Goal: Task Accomplishment & Management: Complete application form

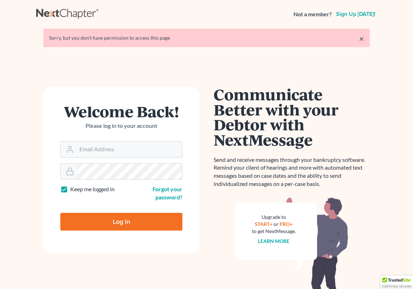
type input "[EMAIL_ADDRESS][DOMAIN_NAME]"
click at [111, 223] on input "Log In" at bounding box center [121, 222] width 122 height 18
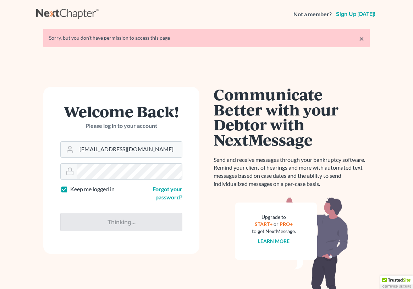
type input "Thinking..."
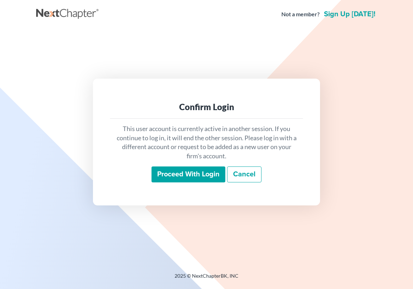
click at [213, 178] on input "Proceed with login" at bounding box center [188, 175] width 74 height 16
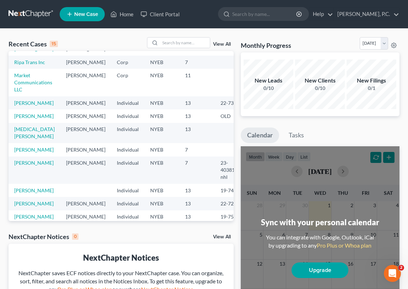
scroll to position [68, 0]
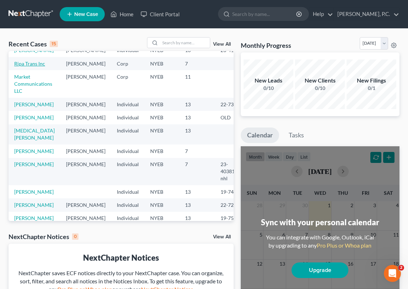
click at [22, 67] on link "Ripa Trans Inc" at bounding box center [29, 64] width 31 height 6
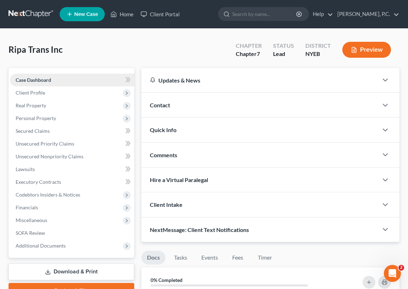
click at [42, 78] on span "Case Dashboard" at bounding box center [33, 80] width 35 height 6
click at [43, 96] on span "Client Profile" at bounding box center [72, 93] width 124 height 13
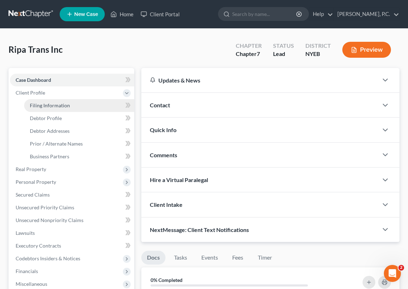
click at [44, 106] on span "Filing Information" at bounding box center [50, 106] width 40 height 6
select select "3"
select select "1"
select select "0"
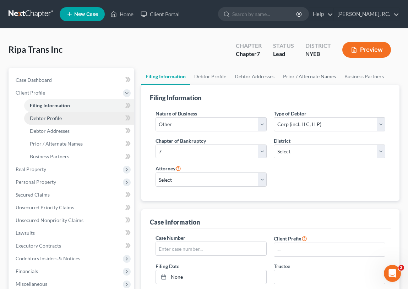
click at [44, 118] on span "Debtor Profile" at bounding box center [46, 118] width 32 height 6
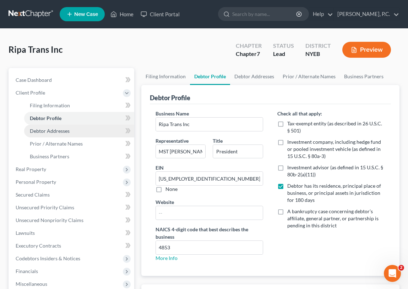
click at [39, 133] on span "Debtor Addresses" at bounding box center [50, 131] width 40 height 6
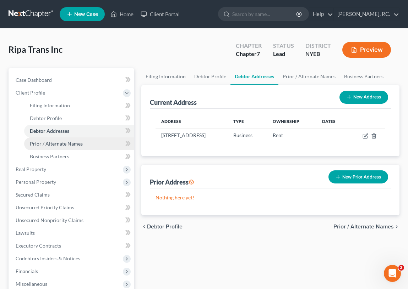
click at [34, 145] on span "Prior / Alternate Names" at bounding box center [56, 144] width 53 height 6
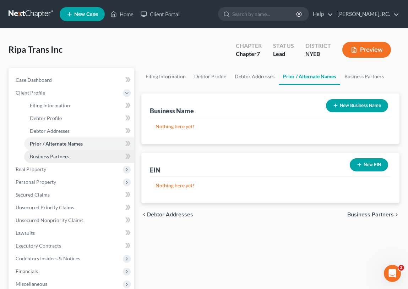
click at [34, 156] on span "Business Partners" at bounding box center [49, 157] width 39 height 6
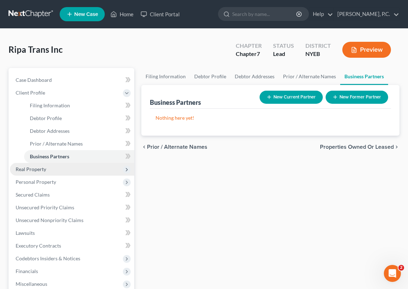
click at [32, 169] on span "Real Property" at bounding box center [31, 169] width 31 height 6
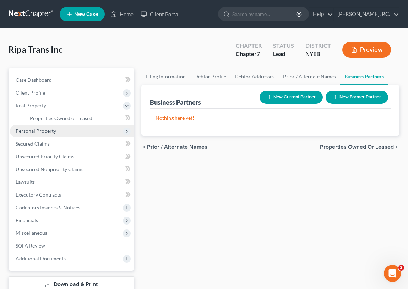
click at [31, 127] on span "Personal Property" at bounding box center [72, 131] width 124 height 13
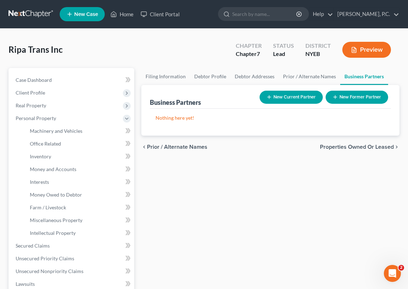
click at [359, 51] on button "Preview" at bounding box center [366, 50] width 49 height 16
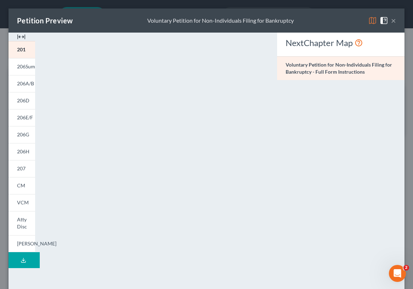
click at [391, 20] on button "×" at bounding box center [393, 20] width 5 height 9
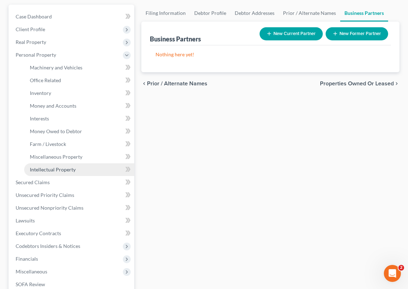
scroll to position [71, 0]
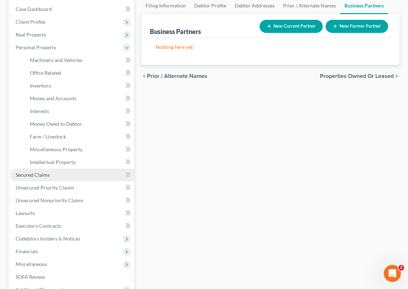
click at [44, 177] on span "Secured Claims" at bounding box center [33, 175] width 34 height 6
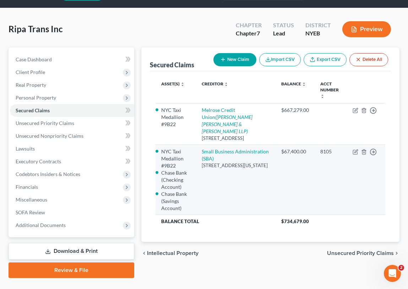
scroll to position [37, 0]
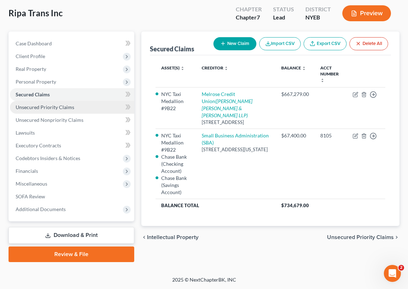
click at [62, 104] on span "Unsecured Priority Claims" at bounding box center [45, 107] width 59 height 6
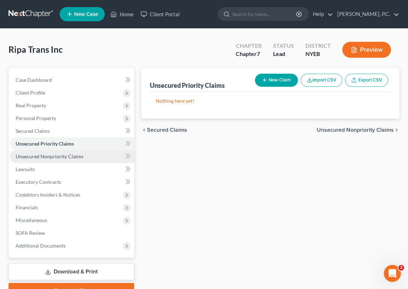
click at [51, 157] on span "Unsecured Nonpriority Claims" at bounding box center [50, 157] width 68 height 6
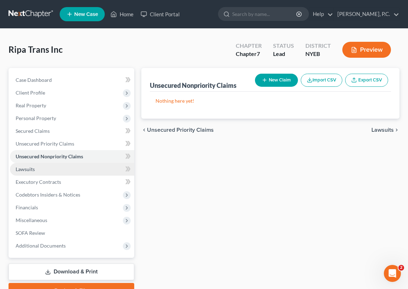
click at [37, 171] on link "Lawsuits" at bounding box center [72, 169] width 124 height 13
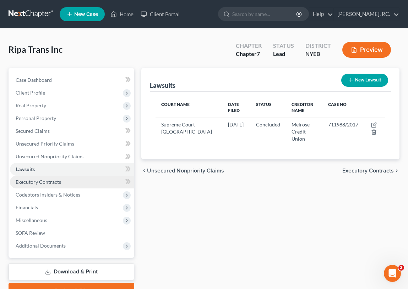
click at [32, 184] on span "Executory Contracts" at bounding box center [38, 182] width 45 height 6
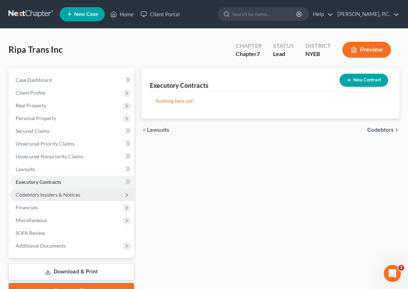
click at [31, 193] on span "Codebtors Insiders & Notices" at bounding box center [48, 195] width 65 height 6
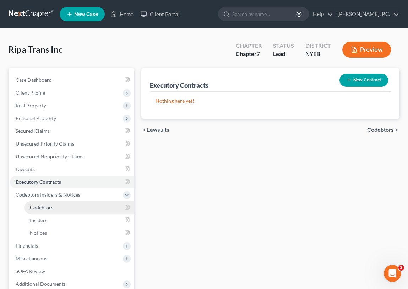
click at [37, 212] on link "Codebtors" at bounding box center [79, 207] width 110 height 13
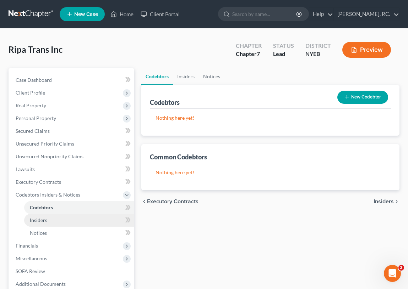
click at [37, 219] on span "Insiders" at bounding box center [38, 220] width 17 height 6
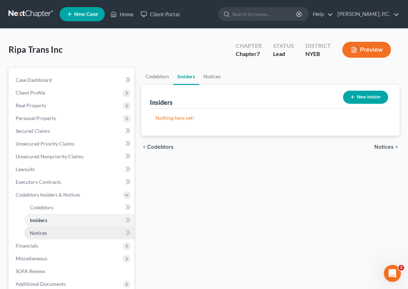
click at [38, 227] on link "Notices" at bounding box center [79, 233] width 110 height 13
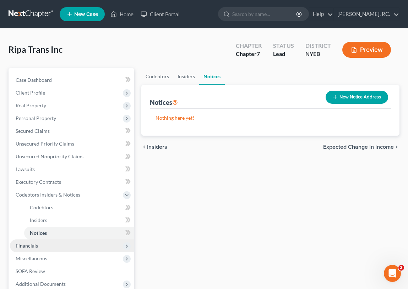
click at [33, 242] on span "Financials" at bounding box center [72, 246] width 124 height 13
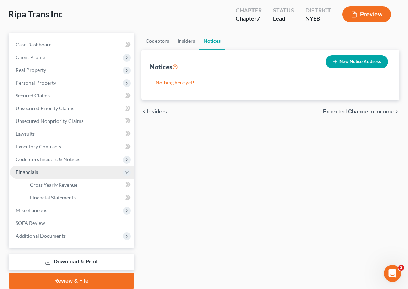
scroll to position [62, 0]
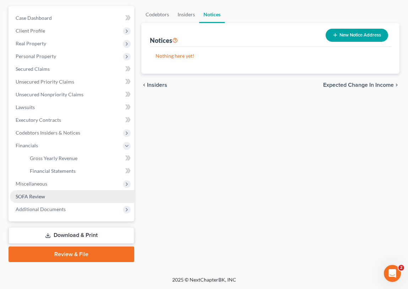
click at [36, 195] on span "SOFA Review" at bounding box center [30, 197] width 29 height 6
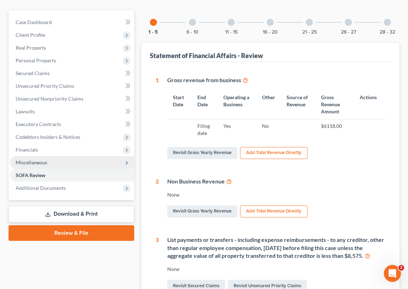
scroll to position [71, 0]
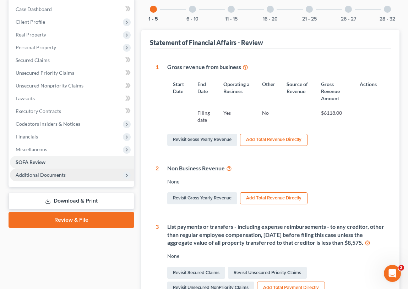
click at [53, 176] on span "Additional Documents" at bounding box center [41, 175] width 50 height 6
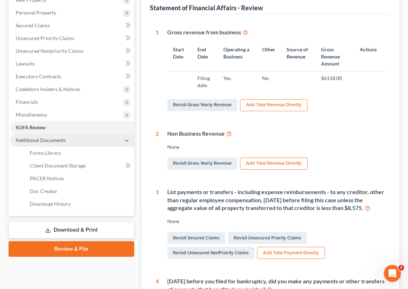
scroll to position [0, 0]
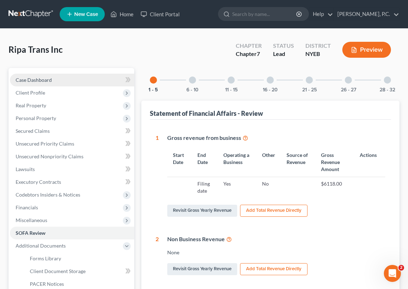
click at [44, 80] on span "Case Dashboard" at bounding box center [34, 80] width 36 height 6
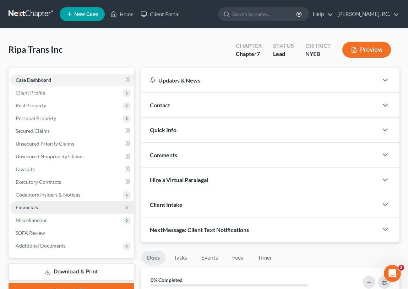
click at [36, 206] on span "Financials" at bounding box center [27, 208] width 22 height 6
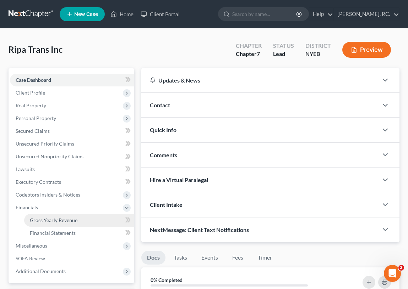
click at [55, 217] on link "Gross Yearly Revenue" at bounding box center [79, 220] width 110 height 13
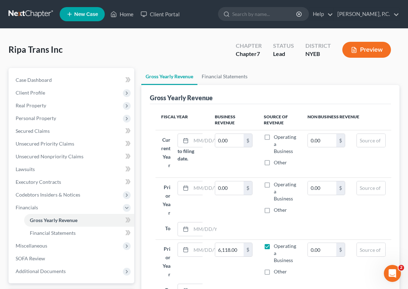
drag, startPoint x: 180, startPoint y: 39, endPoint x: 192, endPoint y: 55, distance: 19.9
click at [180, 39] on div "Ripa Trans Inc Upgraded Chapter Chapter 7 Status Lead District NYEB Preview" at bounding box center [204, 52] width 391 height 31
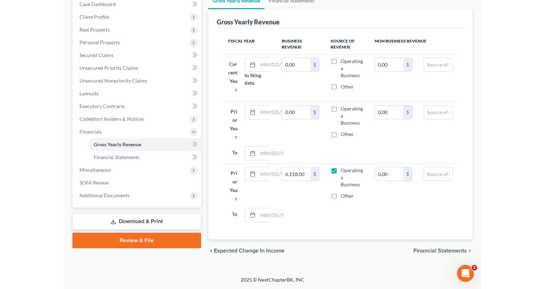
scroll to position [62, 0]
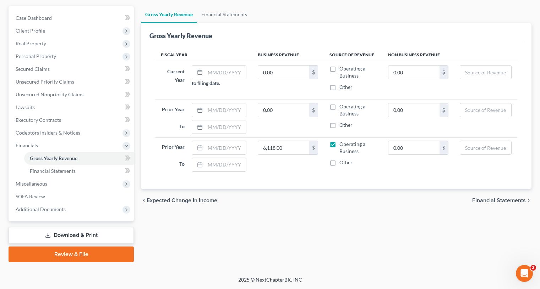
click at [185, 216] on div "Gross Yearly Revenue Financial Statements Gross Yearly Revenue Fiscal Year Busi…" at bounding box center [335, 134] width 397 height 256
click at [227, 70] on input "text" at bounding box center [225, 72] width 41 height 13
click at [339, 70] on label "Operating a Business" at bounding box center [357, 72] width 37 height 14
click at [342, 70] on input "Operating a Business" at bounding box center [344, 67] width 5 height 5
checkbox input "true"
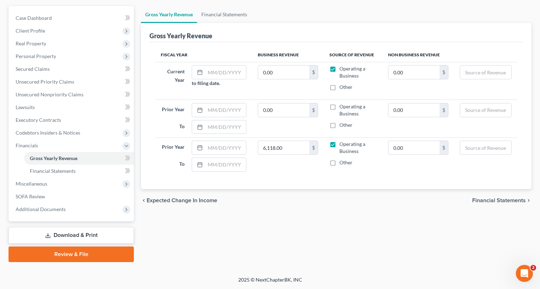
drag, startPoint x: 223, startPoint y: 214, endPoint x: 231, endPoint y: 207, distance: 10.3
click at [223, 214] on div "Gross Yearly Revenue Financial Statements Gross Yearly Revenue Fiscal Year Busi…" at bounding box center [335, 134] width 397 height 256
click at [227, 116] on input "text" at bounding box center [225, 110] width 41 height 13
click at [264, 110] on input "0.00" at bounding box center [283, 110] width 51 height 13
type input "3,879"
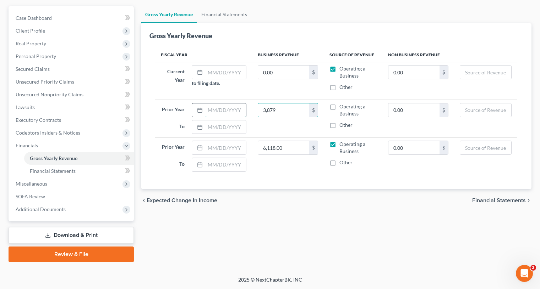
click at [210, 114] on input "text" at bounding box center [225, 110] width 41 height 13
click at [201, 112] on rect at bounding box center [200, 110] width 4 height 4
click at [234, 74] on input "text" at bounding box center [225, 72] width 41 height 13
click at [199, 73] on icon at bounding box center [200, 73] width 6 height 6
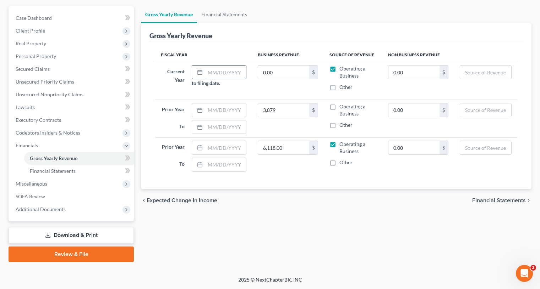
click at [206, 70] on input "text" at bounding box center [225, 72] width 41 height 13
click at [201, 73] on icon at bounding box center [200, 73] width 6 height 6
click at [233, 72] on input "text" at bounding box center [225, 72] width 41 height 13
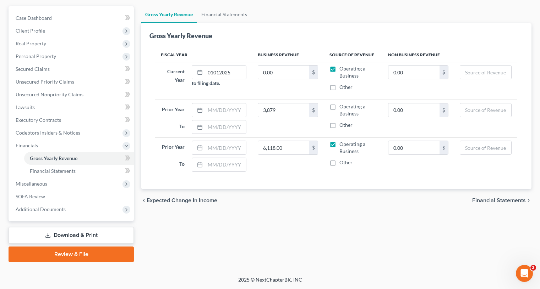
click at [231, 88] on td "Current Year 01012025 to filing date." at bounding box center [203, 81] width 97 height 38
drag, startPoint x: 238, startPoint y: 76, endPoint x: 208, endPoint y: 73, distance: 30.3
click at [208, 73] on input "01012025" at bounding box center [225, 72] width 41 height 13
click at [214, 75] on input "01012025" at bounding box center [225, 72] width 41 height 13
type input "01/01/2025"
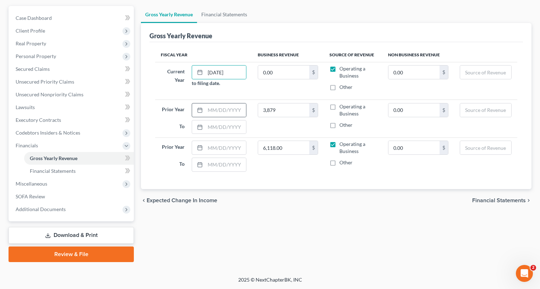
click at [201, 111] on icon at bounding box center [200, 110] width 6 height 6
click at [208, 107] on input "text" at bounding box center [225, 110] width 41 height 13
type input "01/01/2024"
click at [203, 123] on div at bounding box center [198, 127] width 13 height 13
click at [199, 128] on icon at bounding box center [200, 128] width 6 height 6
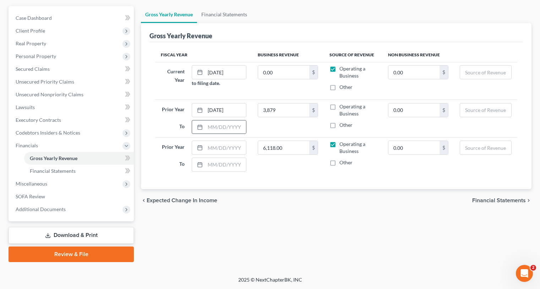
click at [204, 126] on div at bounding box center [198, 127] width 13 height 13
click at [214, 128] on input "text" at bounding box center [225, 127] width 41 height 13
type input "12/31/2024"
click at [286, 177] on div "Fiscal Year Business Revenue Source of Revenue Non Business Revenue Current Yea…" at bounding box center [335, 115] width 373 height 147
click at [214, 183] on div "Fiscal Year Business Revenue Source of Revenue Non Business Revenue Current Yea…" at bounding box center [335, 115] width 373 height 147
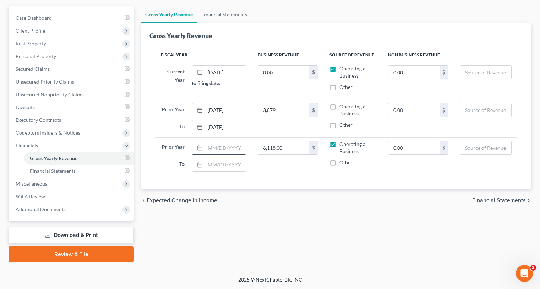
click at [206, 150] on input "text" at bounding box center [225, 147] width 41 height 13
type input "01/01/2023"
click at [212, 164] on input "text" at bounding box center [225, 164] width 41 height 13
type input "12/31/2023"
click at [323, 216] on div "Gross Yearly Revenue Financial Statements Gross Yearly Revenue Fiscal Year Busi…" at bounding box center [335, 134] width 397 height 256
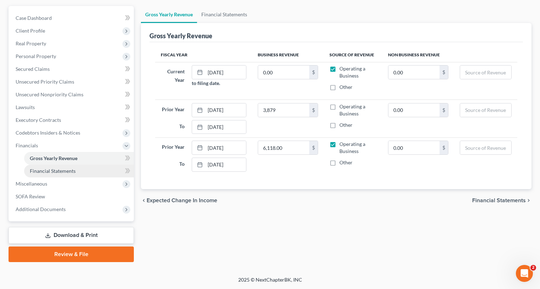
click at [76, 171] on link "Financial Statements" at bounding box center [79, 171] width 110 height 13
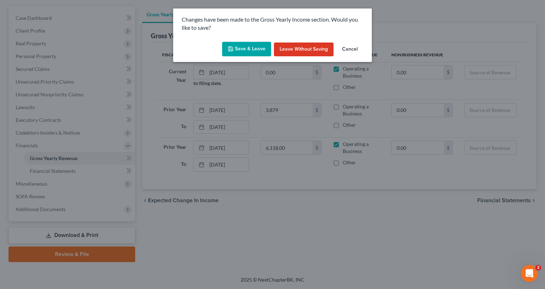
click at [256, 49] on button "Save & Leave" at bounding box center [246, 49] width 49 height 15
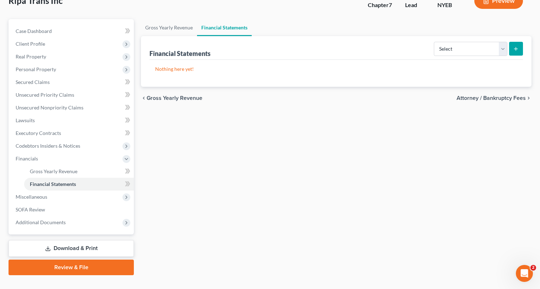
scroll to position [62, 0]
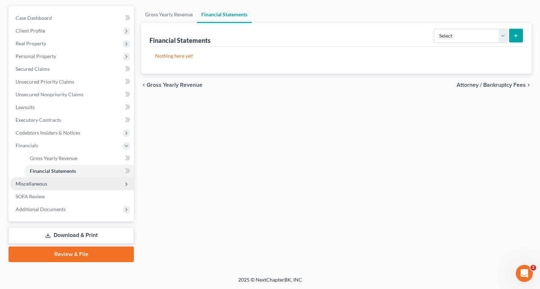
click at [106, 186] on span "Miscellaneous" at bounding box center [72, 184] width 124 height 13
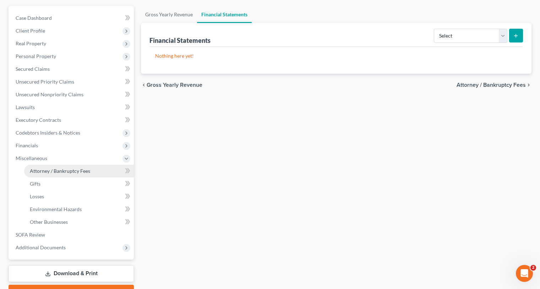
click at [103, 173] on link "Attorney / Bankruptcy Fees" at bounding box center [79, 171] width 110 height 13
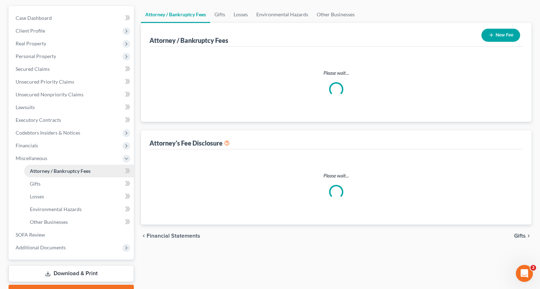
select select "0"
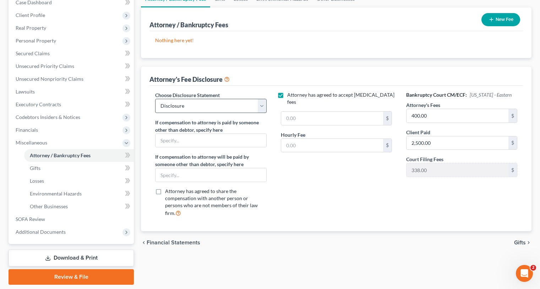
scroll to position [100, 0]
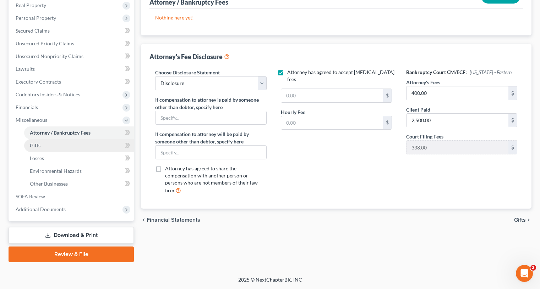
click at [86, 142] on link "Gifts" at bounding box center [79, 145] width 110 height 13
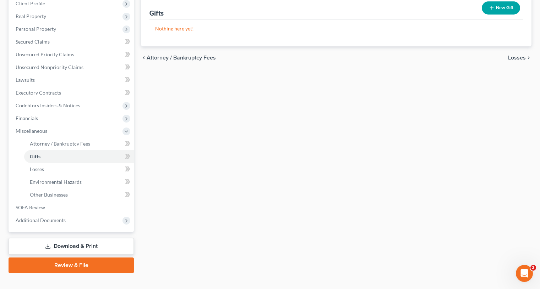
scroll to position [100, 0]
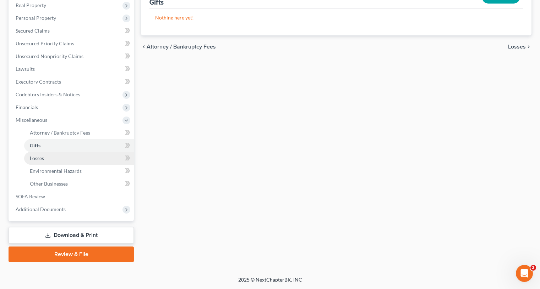
click at [52, 158] on link "Losses" at bounding box center [79, 158] width 110 height 13
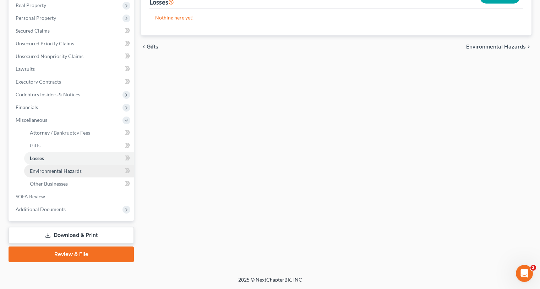
click at [79, 175] on link "Environmental Hazards" at bounding box center [79, 171] width 110 height 13
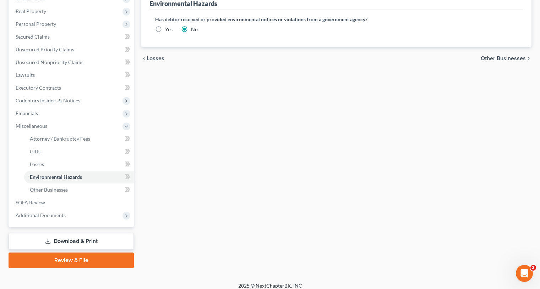
scroll to position [100, 0]
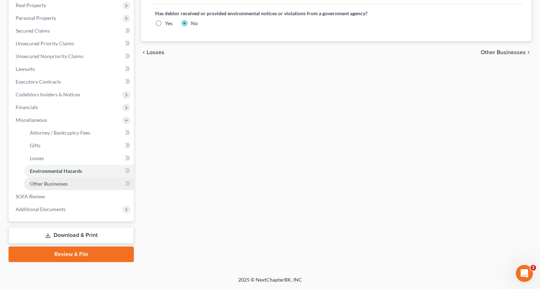
click at [96, 189] on link "Other Businesses" at bounding box center [79, 184] width 110 height 13
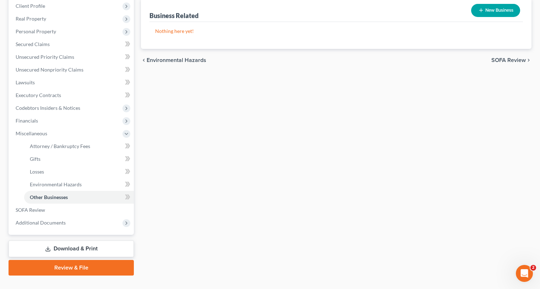
scroll to position [100, 0]
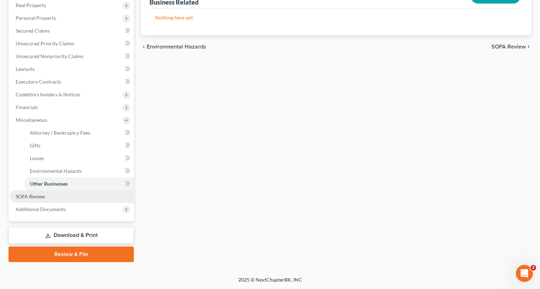
click at [52, 199] on link "SOFA Review" at bounding box center [72, 196] width 124 height 13
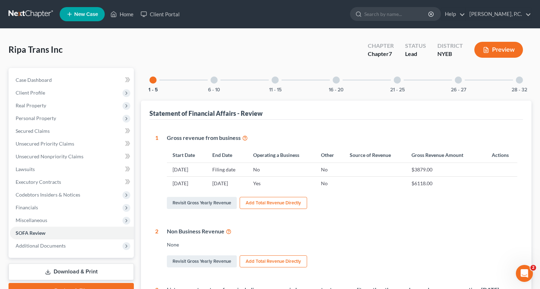
click at [246, 140] on icon at bounding box center [245, 137] width 6 height 7
click at [31, 168] on span "Lawsuits" at bounding box center [25, 169] width 19 height 6
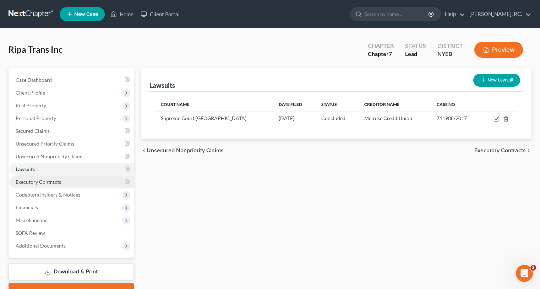
click at [31, 179] on span "Executory Contracts" at bounding box center [38, 182] width 45 height 6
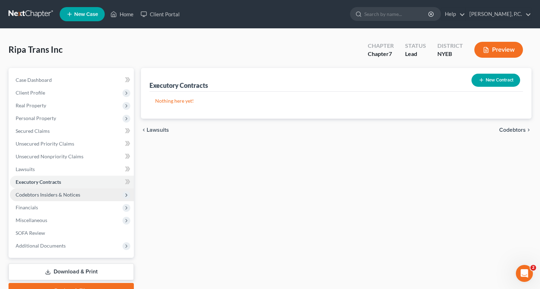
click at [34, 191] on span "Codebtors Insiders & Notices" at bounding box center [72, 195] width 124 height 13
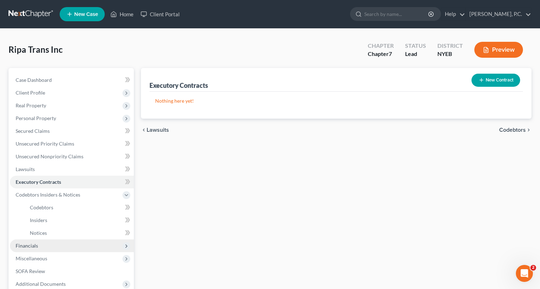
click at [34, 243] on span "Financials" at bounding box center [27, 246] width 22 height 6
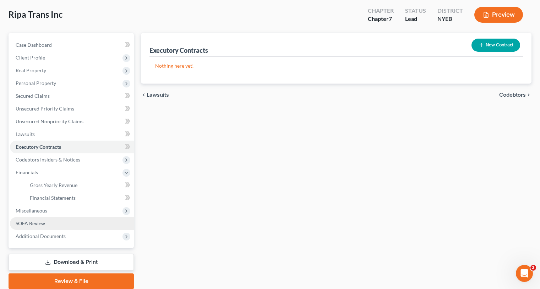
scroll to position [35, 0]
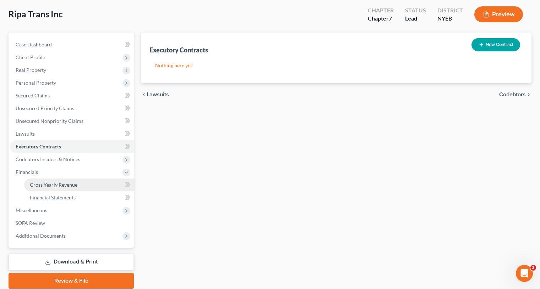
click at [67, 188] on span "Gross Yearly Revenue" at bounding box center [54, 185] width 48 height 6
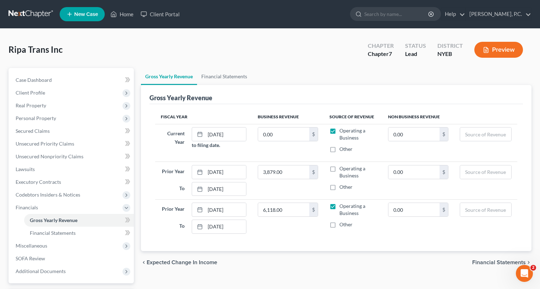
click at [339, 170] on label "Operating a Business" at bounding box center [357, 172] width 37 height 14
click at [342, 170] on input "Operating a Business" at bounding box center [344, 167] width 5 height 5
checkbox input "true"
click at [262, 133] on input "0.00" at bounding box center [283, 134] width 51 height 13
type input "0.00"
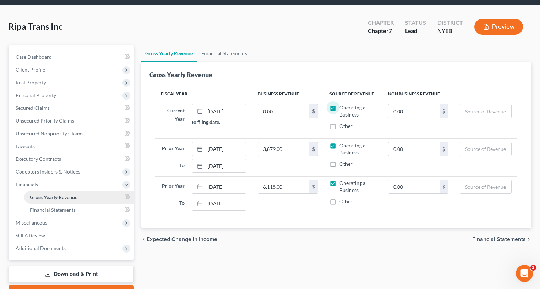
scroll to position [35, 0]
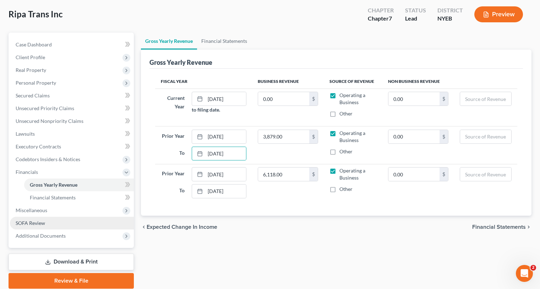
click at [27, 225] on span "SOFA Review" at bounding box center [30, 223] width 29 height 6
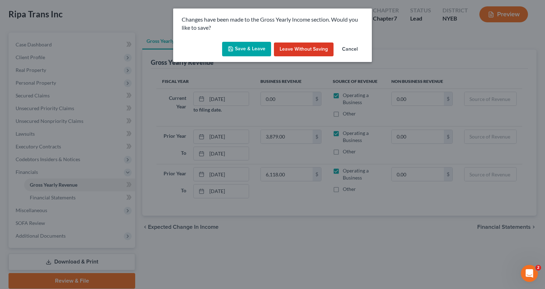
click at [258, 48] on button "Save & Leave" at bounding box center [246, 49] width 49 height 15
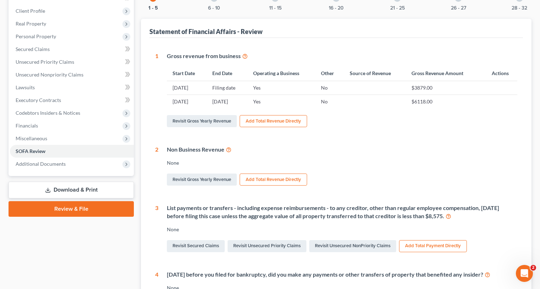
scroll to position [106, 0]
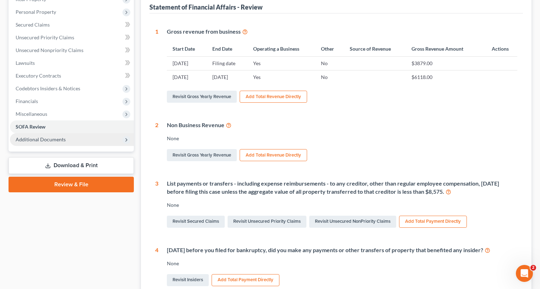
click at [55, 141] on span "Additional Documents" at bounding box center [41, 140] width 50 height 6
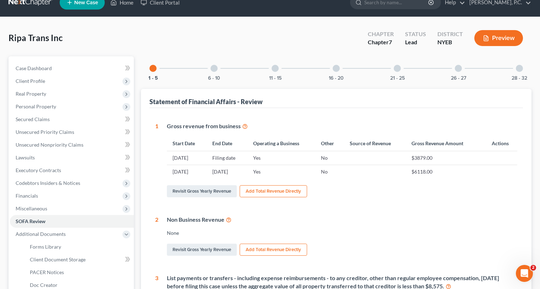
scroll to position [0, 0]
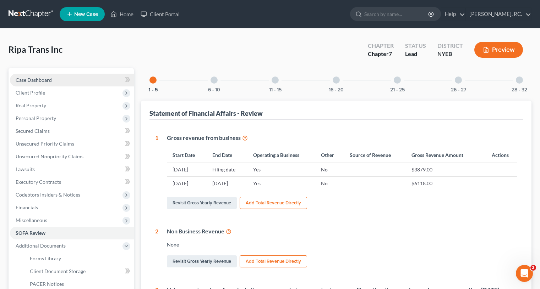
click at [58, 79] on link "Case Dashboard" at bounding box center [72, 80] width 124 height 13
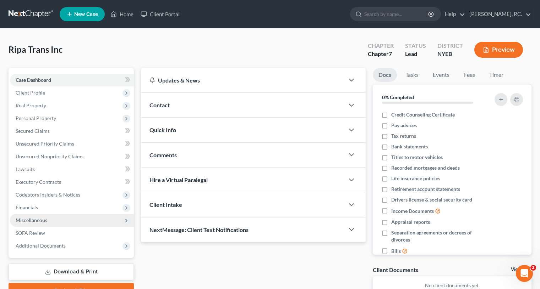
click at [44, 222] on span "Miscellaneous" at bounding box center [32, 220] width 32 height 6
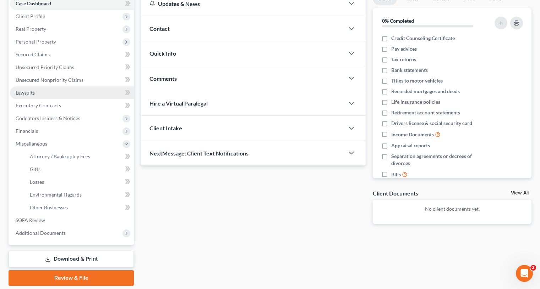
scroll to position [100, 0]
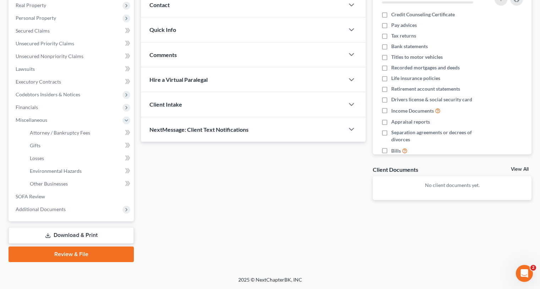
click at [76, 238] on link "Download & Print" at bounding box center [71, 235] width 125 height 17
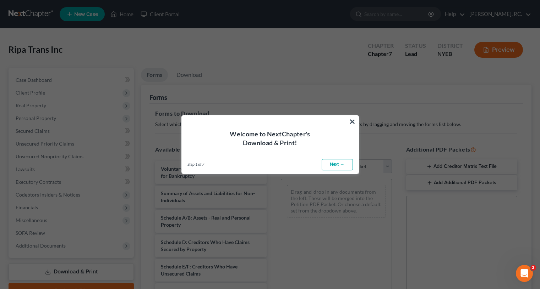
click at [339, 166] on link "Next →" at bounding box center [336, 164] width 31 height 11
select select "0"
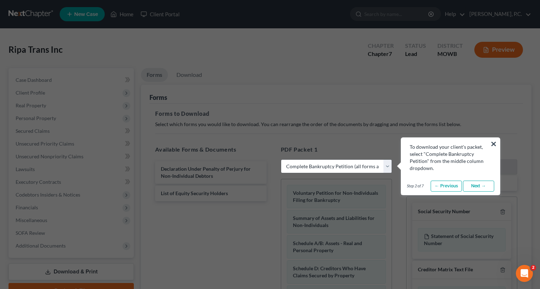
click at [413, 188] on link "Next →" at bounding box center [478, 186] width 31 height 11
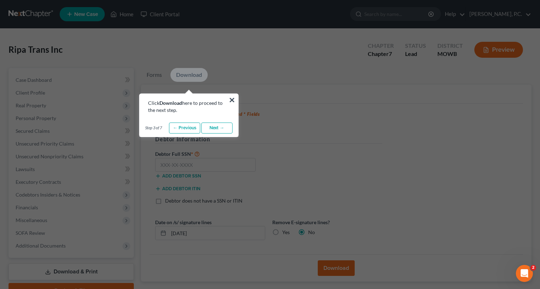
click at [223, 125] on link "Next →" at bounding box center [216, 128] width 31 height 11
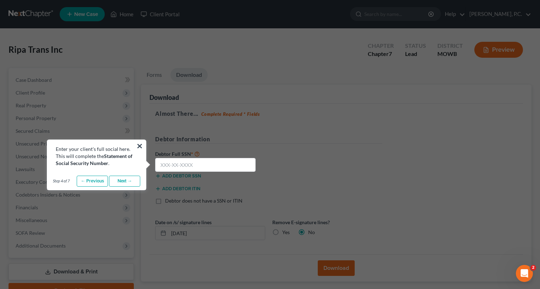
click at [120, 181] on link "Next →" at bounding box center [124, 181] width 31 height 11
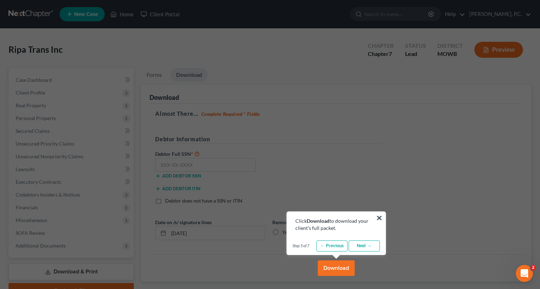
click at [362, 249] on link "Next →" at bounding box center [363, 246] width 31 height 11
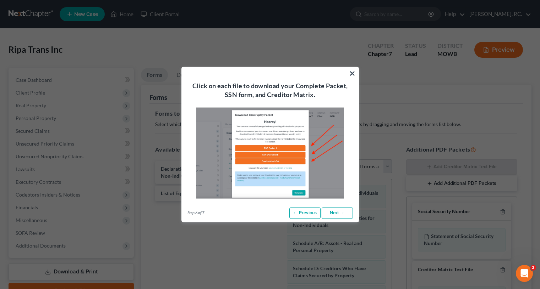
click at [336, 211] on link "Next →" at bounding box center [336, 213] width 31 height 11
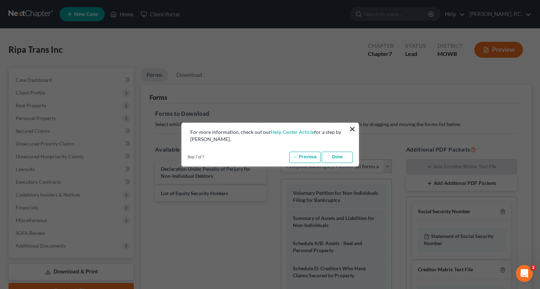
click at [338, 156] on link "Done" at bounding box center [336, 157] width 31 height 11
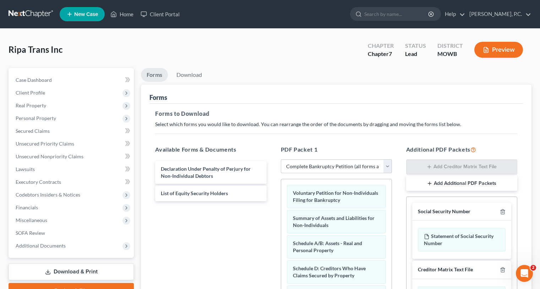
click at [413, 48] on button "Preview" at bounding box center [498, 50] width 49 height 16
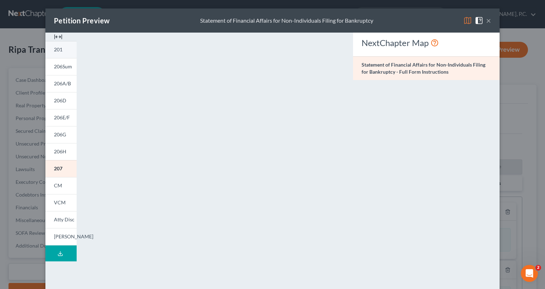
click at [57, 49] on span "201" at bounding box center [58, 49] width 9 height 6
click at [54, 67] on span "206Sum" at bounding box center [63, 66] width 18 height 6
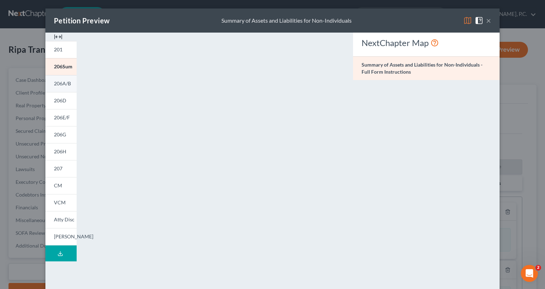
click at [61, 79] on link "206A/B" at bounding box center [60, 83] width 31 height 17
drag, startPoint x: 384, startPoint y: 19, endPoint x: 362, endPoint y: 17, distance: 22.4
click at [356, 27] on div "Petition Preview Schedule A/B: Assets - Real and Personal Property ×" at bounding box center [272, 21] width 454 height 24
drag, startPoint x: 364, startPoint y: 10, endPoint x: 370, endPoint y: 15, distance: 7.3
click at [370, 15] on div "Petition Preview Schedule A/B: Assets - Real and Personal Property ×" at bounding box center [272, 21] width 454 height 24
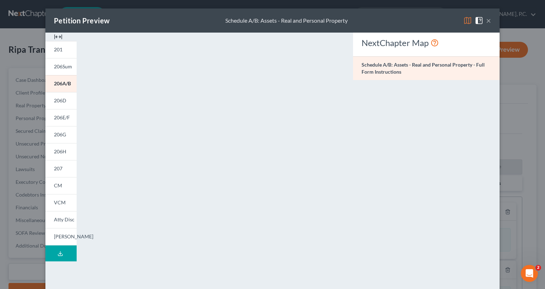
click at [413, 22] on button "×" at bounding box center [488, 20] width 5 height 9
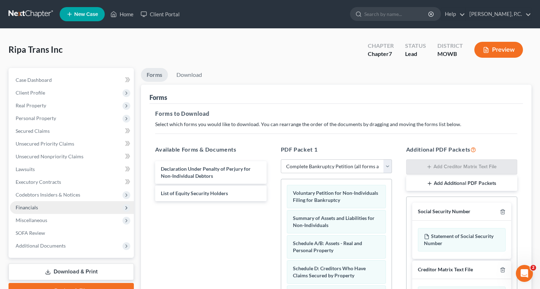
click at [17, 205] on span "Financials" at bounding box center [27, 208] width 22 height 6
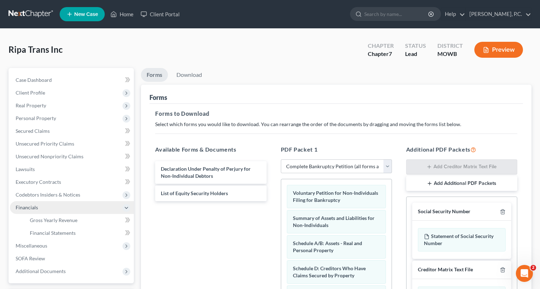
click at [17, 205] on span "Financials" at bounding box center [27, 208] width 22 height 6
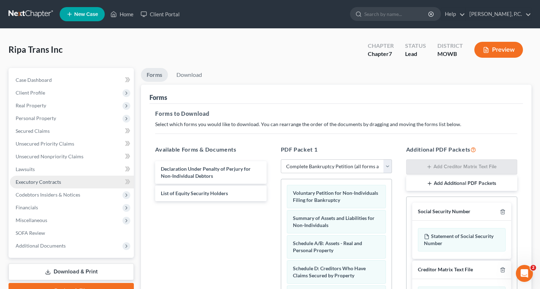
click at [60, 184] on span "Executory Contracts" at bounding box center [38, 182] width 45 height 6
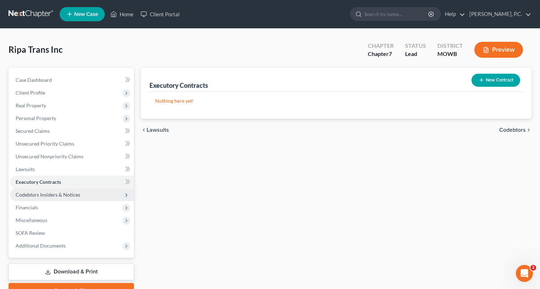
click at [62, 194] on span "Codebtors Insiders & Notices" at bounding box center [48, 195] width 65 height 6
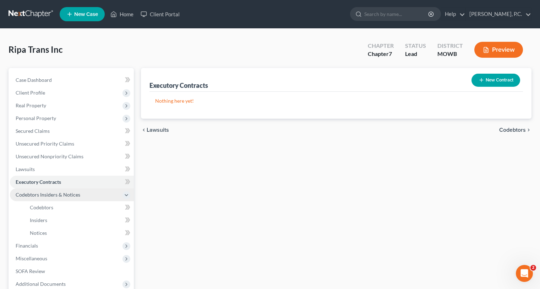
scroll to position [35, 0]
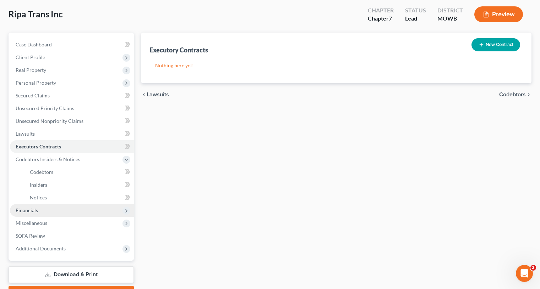
click at [37, 211] on span "Financials" at bounding box center [27, 211] width 22 height 6
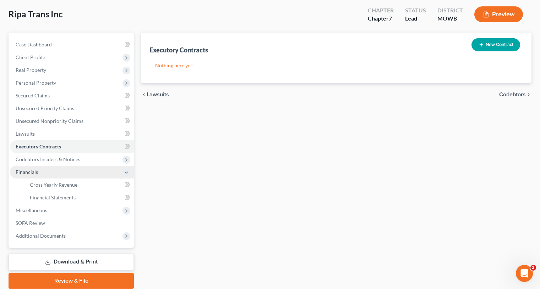
click at [37, 211] on span "Miscellaneous" at bounding box center [32, 211] width 32 height 6
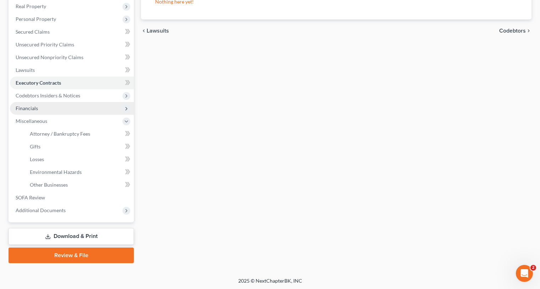
scroll to position [100, 0]
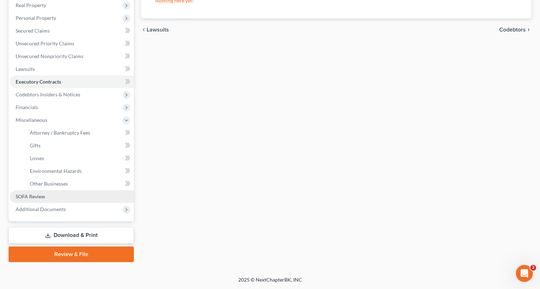
click at [37, 191] on link "SOFA Review" at bounding box center [72, 196] width 124 height 13
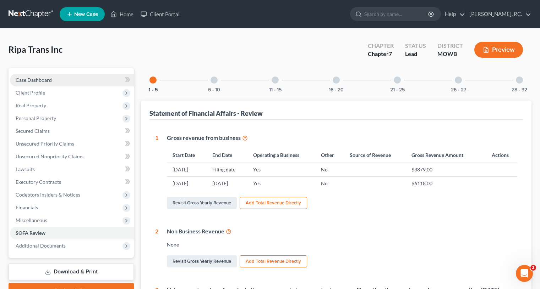
click at [52, 76] on link "Case Dashboard" at bounding box center [72, 80] width 124 height 13
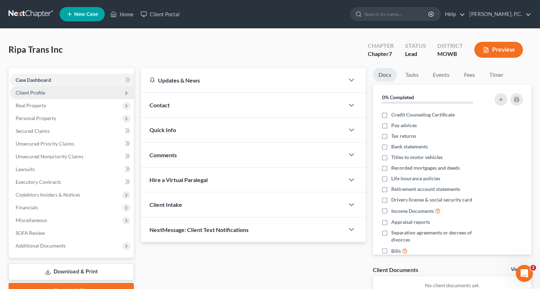
click at [49, 94] on span "Client Profile" at bounding box center [72, 93] width 124 height 13
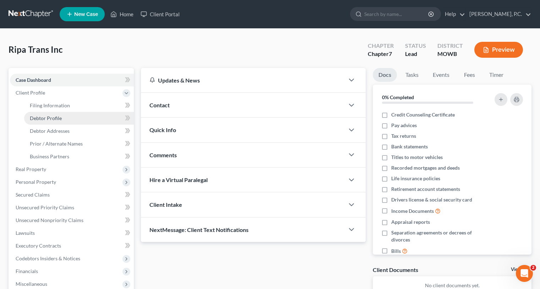
click at [52, 116] on span "Debtor Profile" at bounding box center [46, 118] width 32 height 6
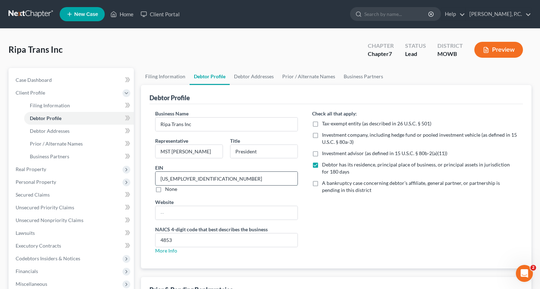
drag, startPoint x: 189, startPoint y: 180, endPoint x: 161, endPoint y: 177, distance: 27.8
click at [161, 177] on input "45-3960161" at bounding box center [226, 178] width 142 height 13
click at [63, 134] on span "Debtor Addresses" at bounding box center [50, 131] width 40 height 6
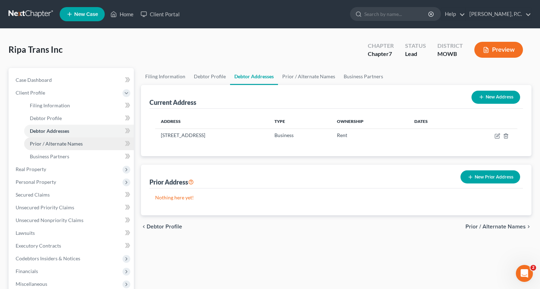
click at [62, 144] on span "Prior / Alternate Names" at bounding box center [56, 144] width 53 height 6
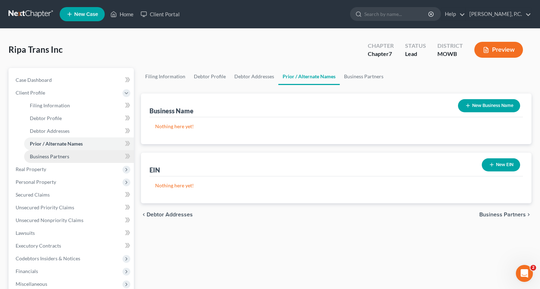
click at [59, 156] on span "Business Partners" at bounding box center [49, 157] width 39 height 6
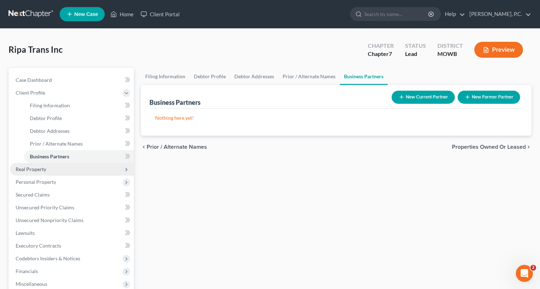
click at [42, 171] on span "Real Property" at bounding box center [31, 169] width 31 height 6
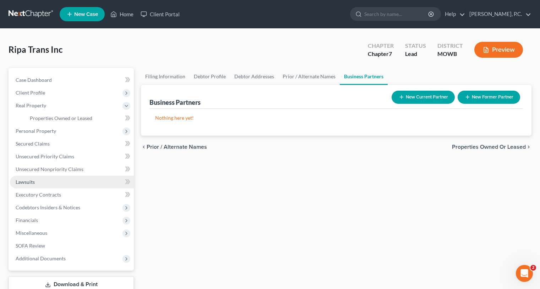
click at [35, 177] on link "Lawsuits" at bounding box center [72, 182] width 124 height 13
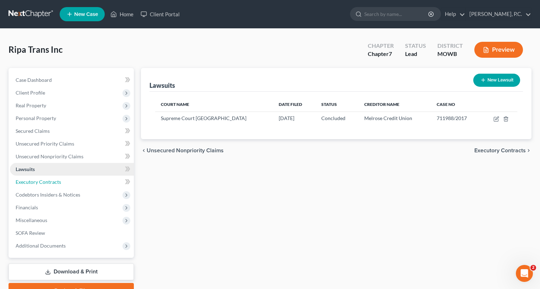
click at [35, 177] on link "Executory Contracts" at bounding box center [72, 182] width 124 height 13
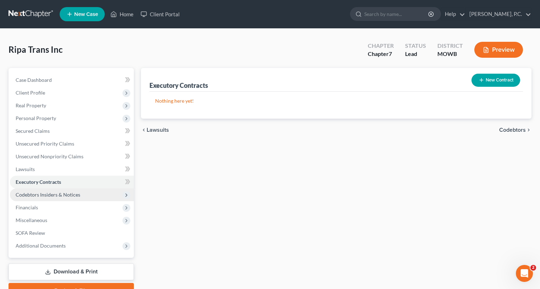
click at [35, 190] on span "Codebtors Insiders & Notices" at bounding box center [72, 195] width 124 height 13
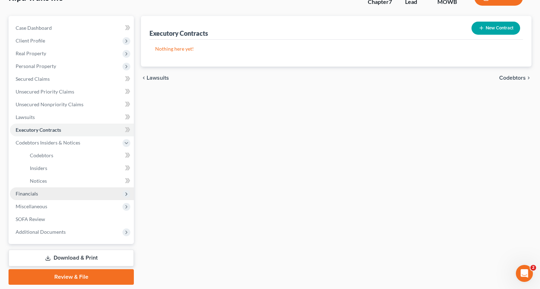
scroll to position [71, 0]
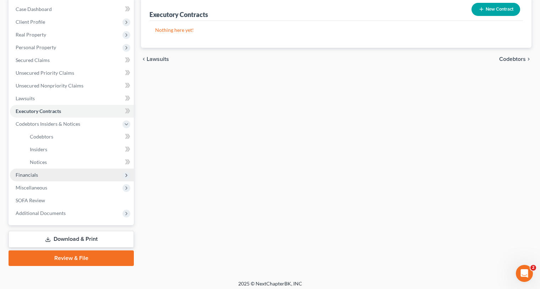
click at [38, 174] on span "Financials" at bounding box center [72, 175] width 124 height 13
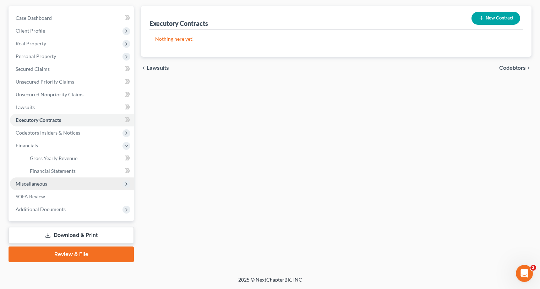
scroll to position [62, 0]
click at [44, 188] on span "Miscellaneous" at bounding box center [72, 184] width 124 height 13
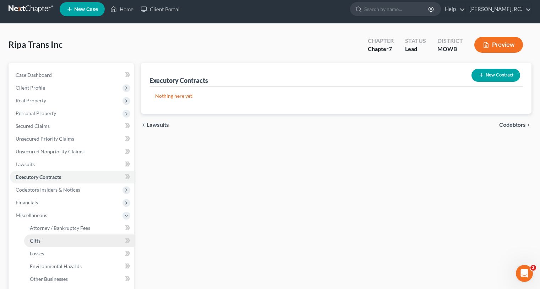
scroll to position [0, 0]
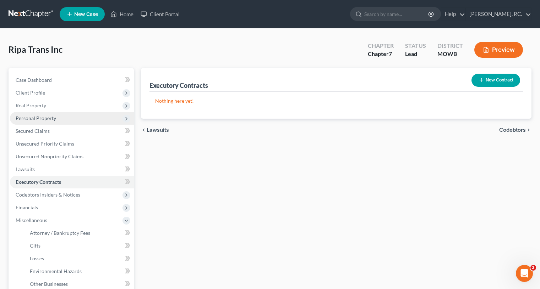
click at [54, 120] on span "Personal Property" at bounding box center [36, 118] width 40 height 6
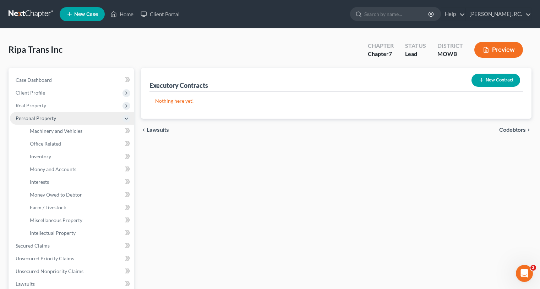
click at [47, 120] on span "Personal Property" at bounding box center [36, 118] width 40 height 6
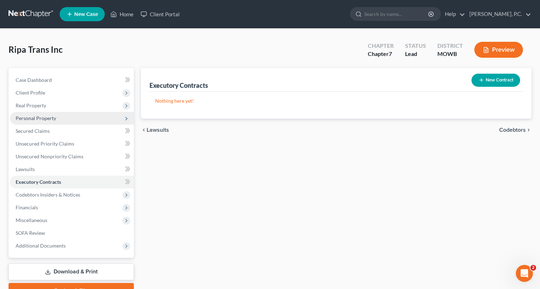
click at [47, 120] on span "Personal Property" at bounding box center [36, 118] width 40 height 6
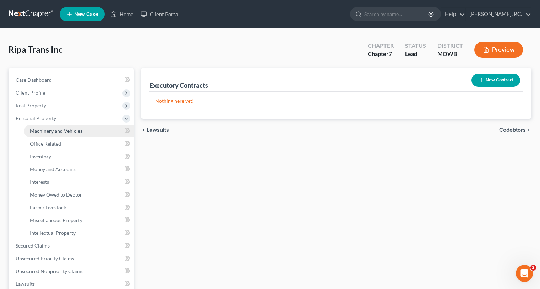
click at [51, 133] on span "Machinery and Vehicles" at bounding box center [56, 131] width 52 height 6
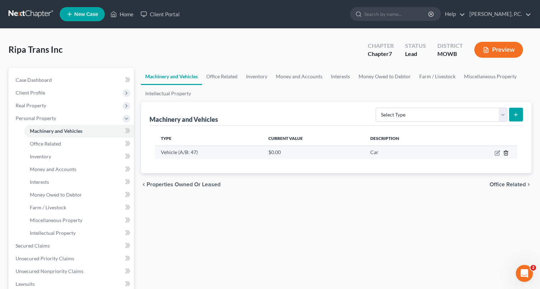
click at [413, 154] on line "button" at bounding box center [506, 153] width 0 height 1
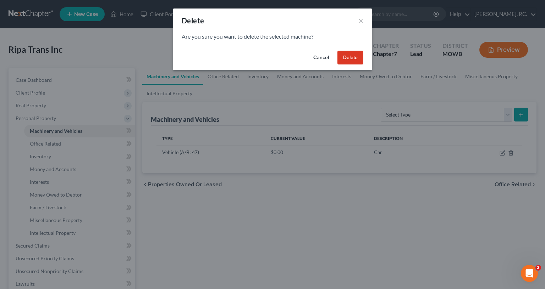
click at [356, 56] on button "Delete" at bounding box center [350, 58] width 26 height 14
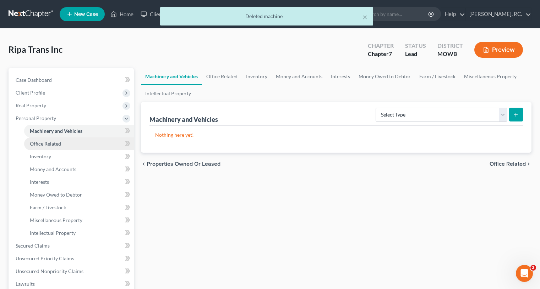
click at [50, 146] on span "Office Related" at bounding box center [45, 144] width 31 height 6
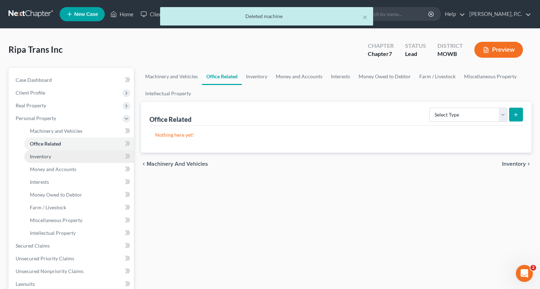
click at [45, 155] on span "Inventory" at bounding box center [40, 157] width 21 height 6
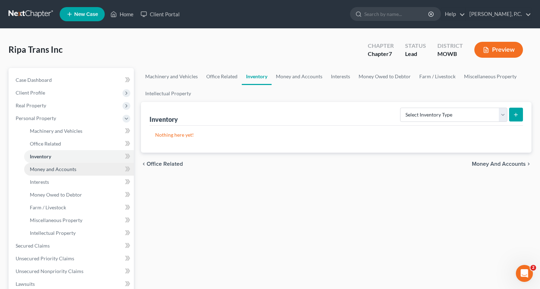
click at [44, 170] on span "Money and Accounts" at bounding box center [53, 169] width 46 height 6
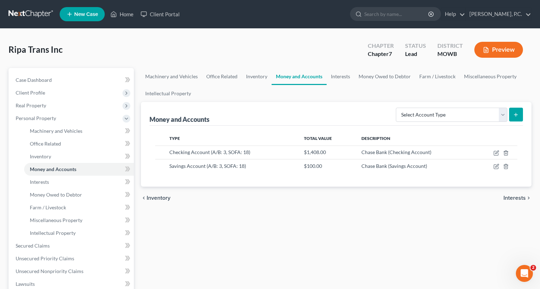
click at [323, 216] on div "Machinery and Vehicles Office Related Inventory Money and Accounts Interests Mo…" at bounding box center [335, 241] width 397 height 346
click at [413, 155] on icon "button" at bounding box center [495, 153] width 4 height 4
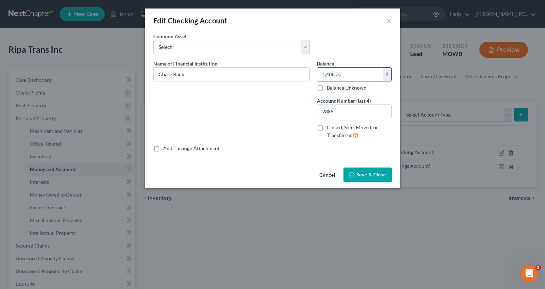
click at [348, 73] on input "1,408.00" at bounding box center [350, 74] width 66 height 13
type input "53.46"
click at [372, 171] on button "Save & Close" at bounding box center [367, 175] width 48 height 15
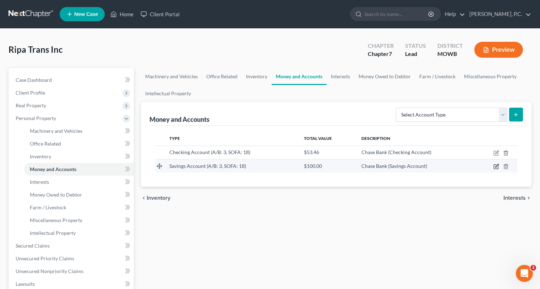
click at [413, 168] on icon "button" at bounding box center [496, 167] width 6 height 6
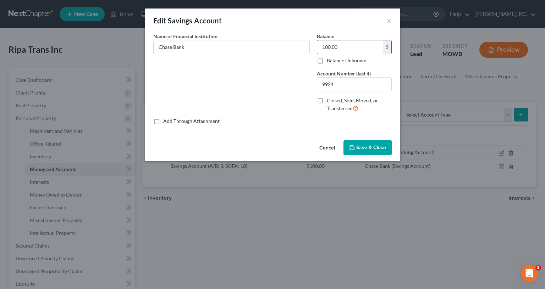
click at [343, 49] on input "100.00" at bounding box center [350, 46] width 66 height 13
type input "30.38"
click at [378, 143] on button "Save & Close" at bounding box center [367, 147] width 48 height 15
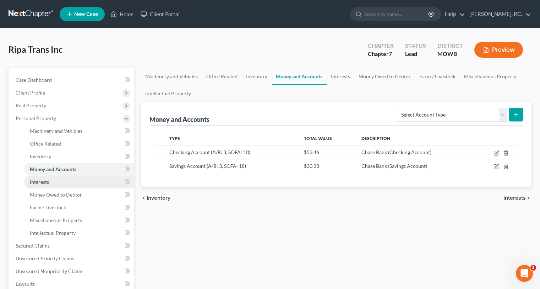
click at [37, 181] on span "Interests" at bounding box center [39, 182] width 19 height 6
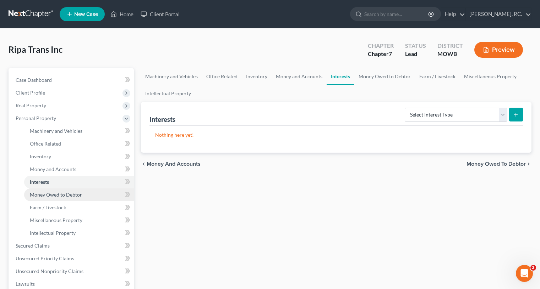
click at [43, 193] on span "Money Owed to Debtor" at bounding box center [56, 195] width 52 height 6
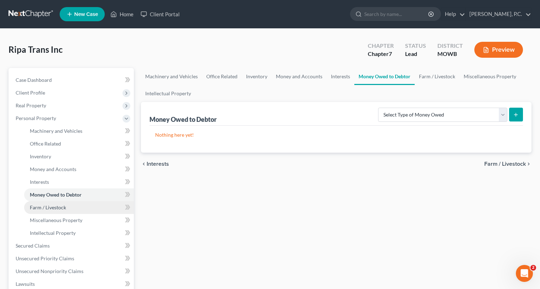
click at [41, 206] on span "Farm / Livestock" at bounding box center [48, 208] width 36 height 6
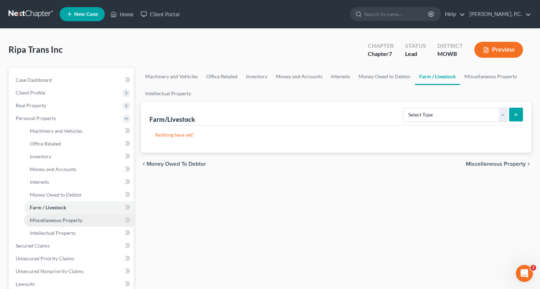
click at [41, 219] on span "Miscellaneous Property" at bounding box center [56, 220] width 52 height 6
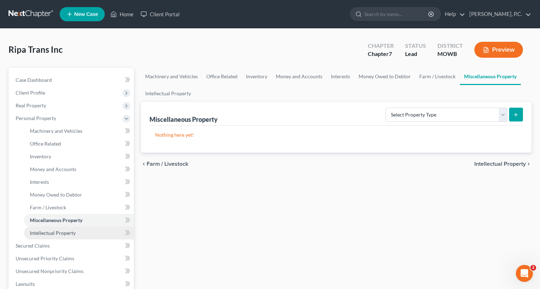
click at [38, 231] on span "Intellectual Property" at bounding box center [53, 233] width 46 height 6
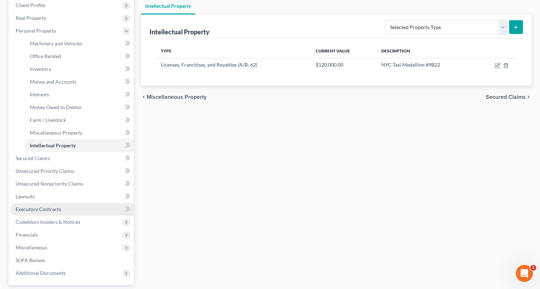
scroll to position [142, 0]
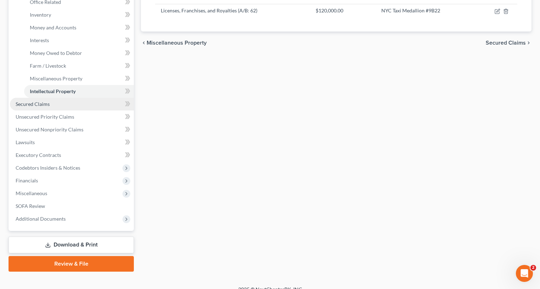
click at [56, 104] on link "Secured Claims" at bounding box center [72, 104] width 124 height 13
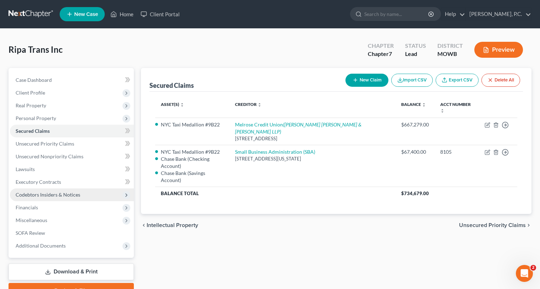
click at [30, 194] on span "Codebtors Insiders & Notices" at bounding box center [48, 195] width 65 height 6
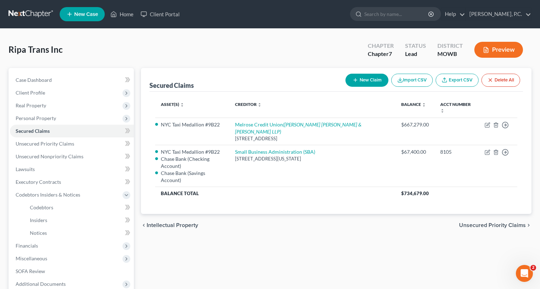
click at [237, 214] on div "chevron_left Intellectual Property Unsecured Priority Claims chevron_right" at bounding box center [336, 225] width 390 height 23
click at [37, 87] on span "Client Profile" at bounding box center [72, 93] width 124 height 13
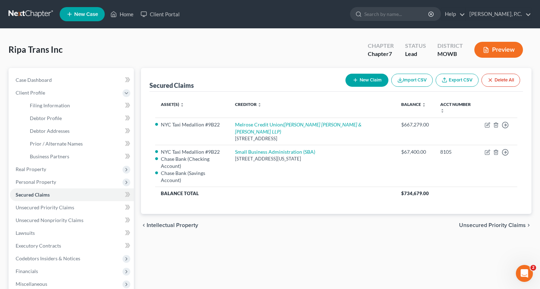
click at [413, 50] on button "Preview" at bounding box center [498, 50] width 49 height 16
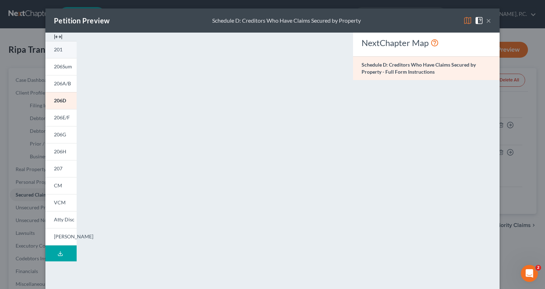
click at [55, 45] on link "201" at bounding box center [60, 49] width 31 height 17
click at [54, 66] on span "206Sum" at bounding box center [63, 66] width 18 height 6
click at [64, 86] on span "206A/B" at bounding box center [62, 84] width 17 height 6
click at [57, 105] on link "206D" at bounding box center [60, 100] width 31 height 17
click at [60, 122] on link "206E/F" at bounding box center [60, 117] width 31 height 17
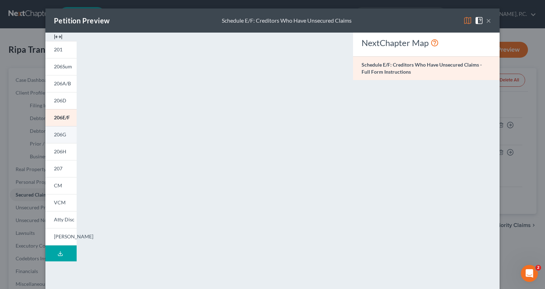
click at [56, 137] on span "206G" at bounding box center [60, 135] width 12 height 6
click at [62, 153] on span "206H" at bounding box center [60, 152] width 12 height 6
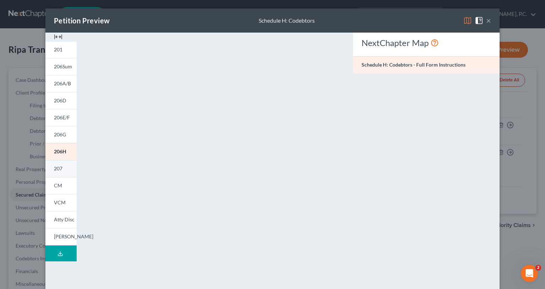
click at [55, 168] on span "207" at bounding box center [58, 169] width 9 height 6
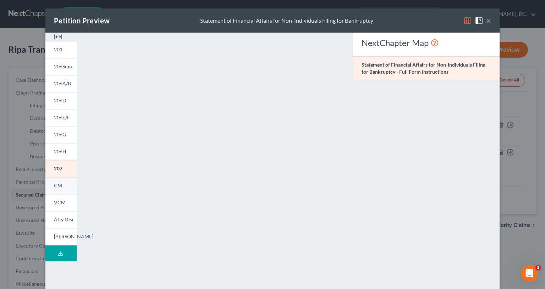
click at [59, 186] on span "CM" at bounding box center [58, 186] width 8 height 6
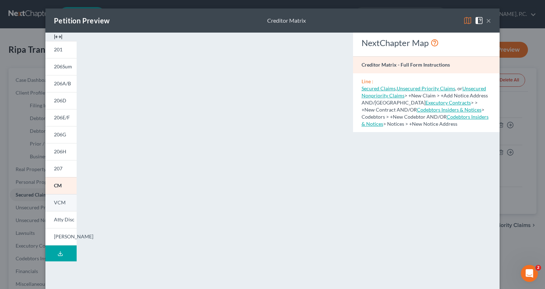
click at [57, 208] on link "VCM" at bounding box center [60, 202] width 31 height 17
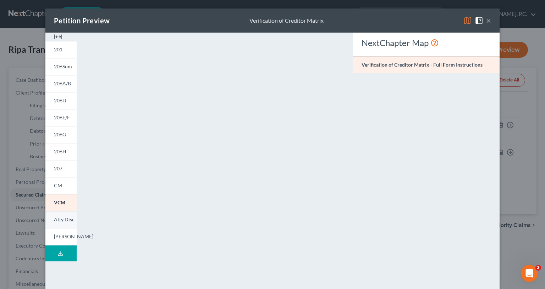
click at [61, 219] on span "Atty Disc" at bounding box center [64, 220] width 21 height 6
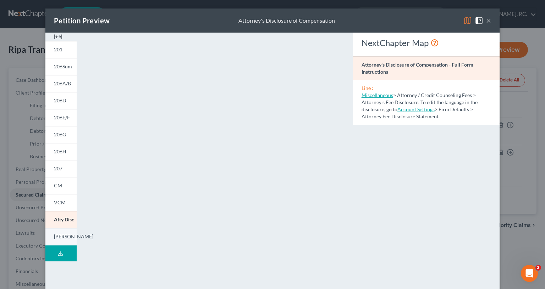
click at [60, 239] on span "LESH" at bounding box center [73, 237] width 39 height 6
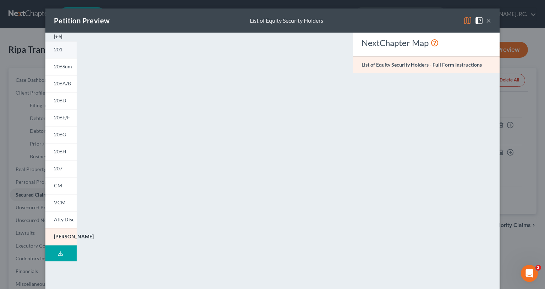
click at [64, 53] on link "201" at bounding box center [60, 49] width 31 height 17
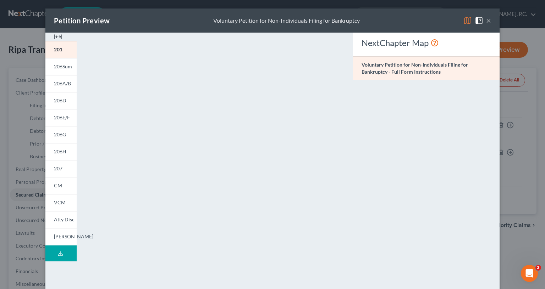
click at [375, 113] on div "NextChapter Map Voluntary Petition for Non-Individuals Filing for Bankruptcy - …" at bounding box center [426, 209] width 154 height 352
click at [62, 53] on link "201" at bounding box center [60, 49] width 31 height 17
click at [413, 22] on button "×" at bounding box center [488, 20] width 5 height 9
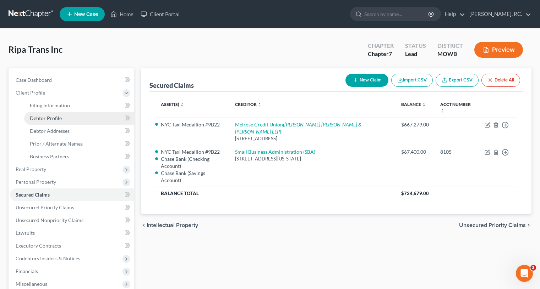
click at [52, 117] on span "Debtor Profile" at bounding box center [46, 118] width 32 height 6
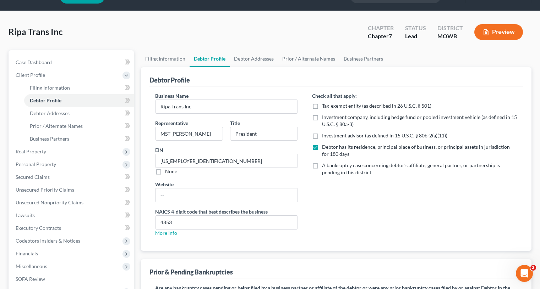
scroll to position [35, 0]
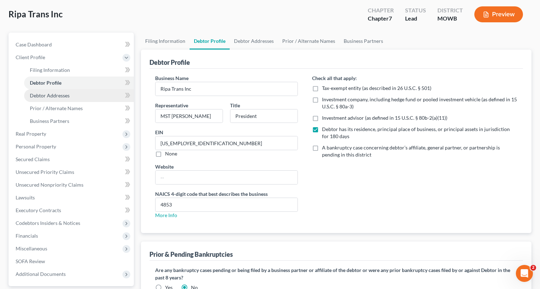
click at [59, 96] on span "Debtor Addresses" at bounding box center [50, 96] width 40 height 6
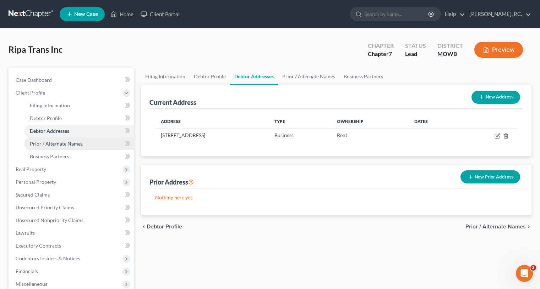
click at [48, 143] on span "Prior / Alternate Names" at bounding box center [56, 144] width 53 height 6
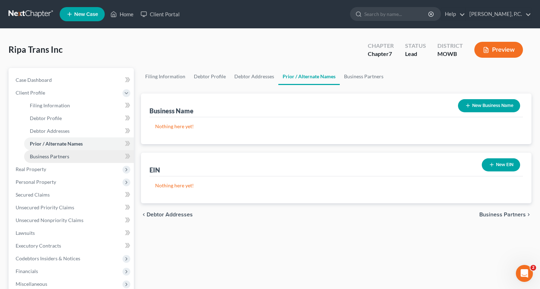
click at [56, 155] on span "Business Partners" at bounding box center [49, 157] width 39 height 6
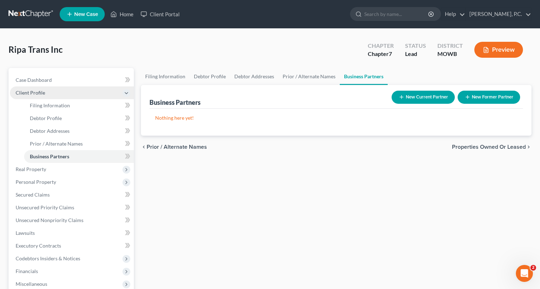
click at [51, 95] on span "Client Profile" at bounding box center [72, 93] width 124 height 13
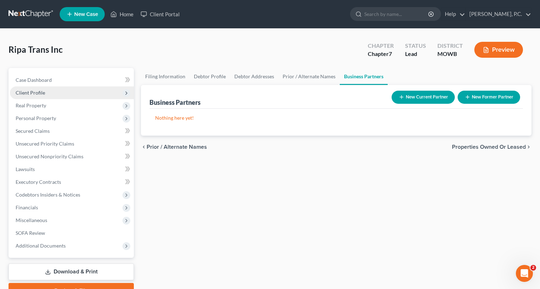
click at [56, 94] on span "Client Profile" at bounding box center [72, 93] width 124 height 13
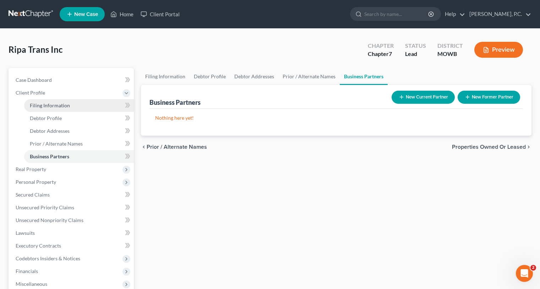
click at [57, 103] on span "Filing Information" at bounding box center [50, 106] width 40 height 6
select select "3"
select select "1"
select select "0"
select select "53"
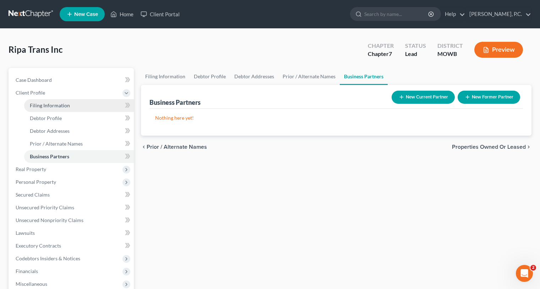
select select "0"
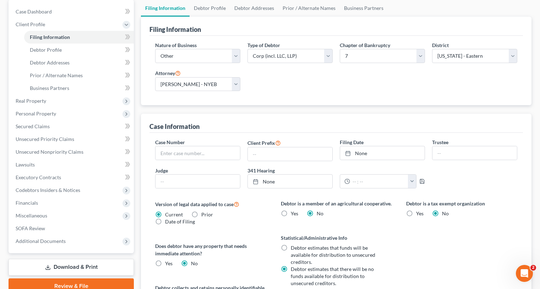
scroll to position [68, 0]
click at [63, 50] on link "Debtor Profile" at bounding box center [79, 50] width 110 height 13
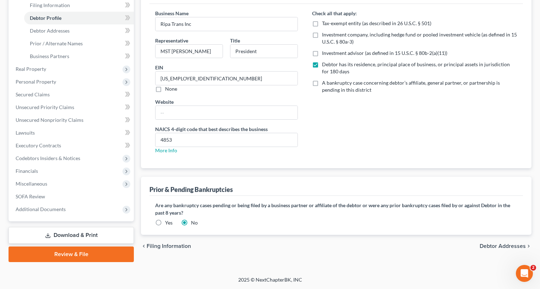
scroll to position [65, 0]
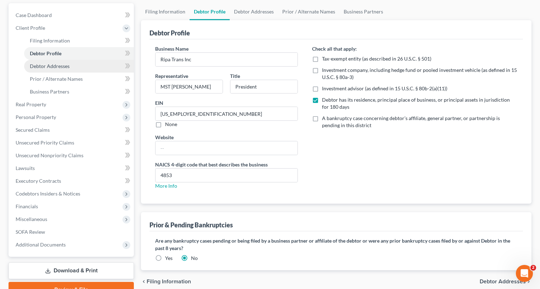
click at [62, 66] on span "Debtor Addresses" at bounding box center [50, 66] width 40 height 6
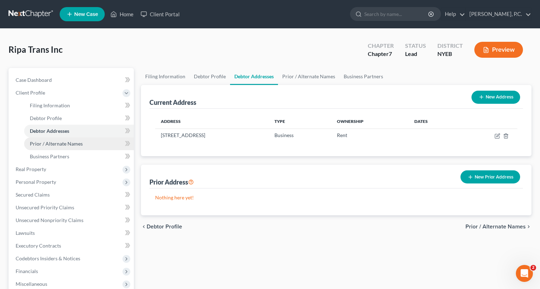
click at [68, 144] on span "Prior / Alternate Names" at bounding box center [56, 144] width 53 height 6
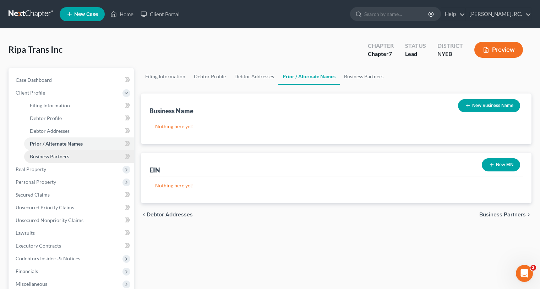
click at [51, 155] on span "Business Partners" at bounding box center [49, 157] width 39 height 6
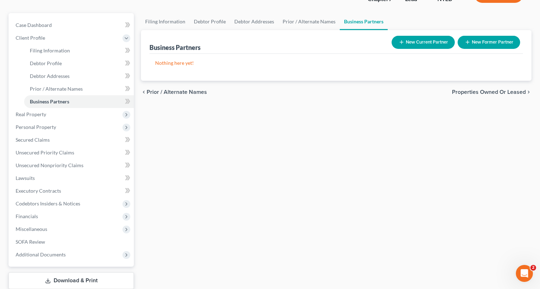
scroll to position [71, 0]
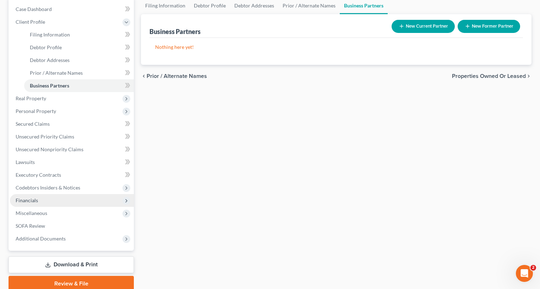
click at [18, 203] on span "Financials" at bounding box center [27, 201] width 22 height 6
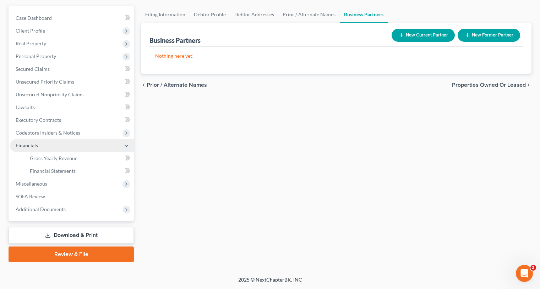
scroll to position [62, 0]
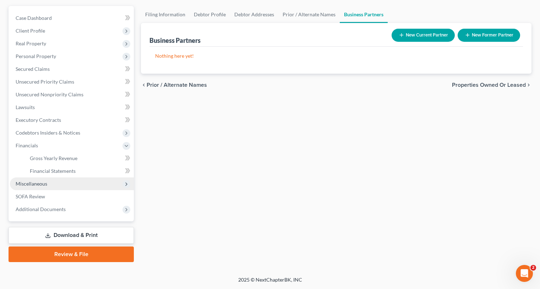
click at [24, 185] on span "Miscellaneous" at bounding box center [32, 184] width 32 height 6
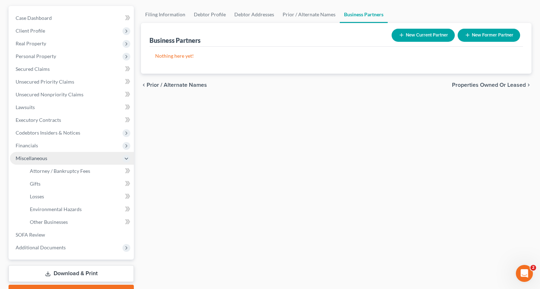
scroll to position [71, 0]
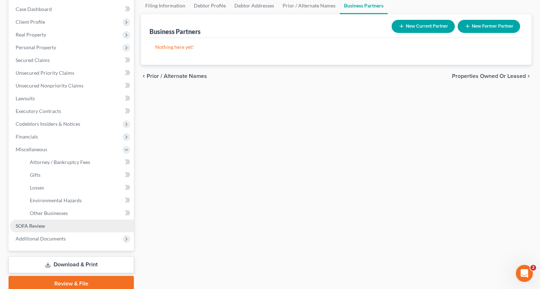
click at [31, 222] on link "SOFA Review" at bounding box center [72, 226] width 124 height 13
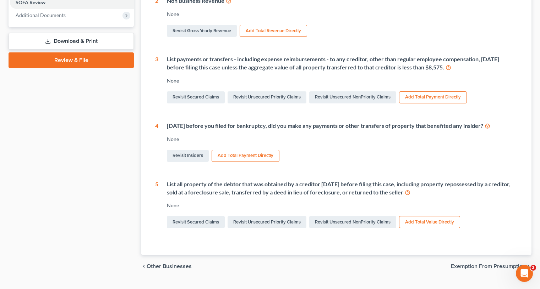
scroll to position [247, 0]
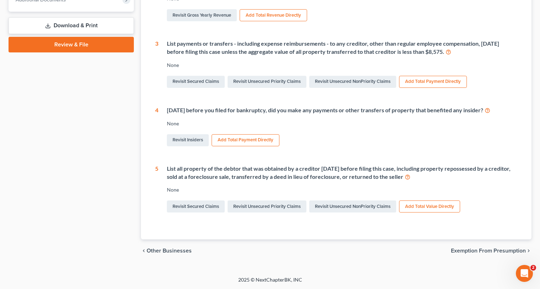
click at [413, 251] on span "Exemption from Presumption" at bounding box center [487, 251] width 75 height 6
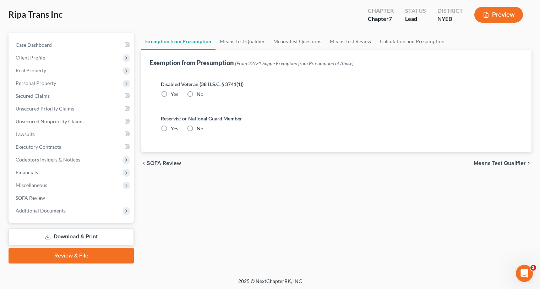
scroll to position [37, 0]
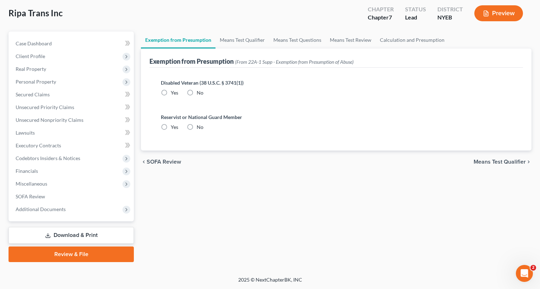
click at [156, 159] on span "SOFA Review" at bounding box center [163, 162] width 34 height 6
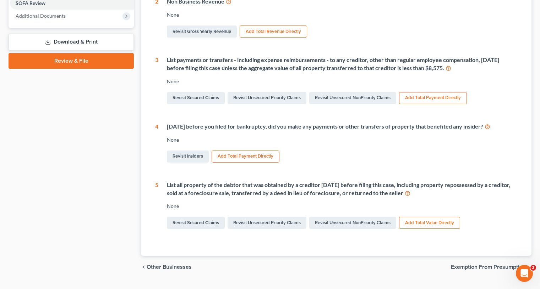
scroll to position [247, 0]
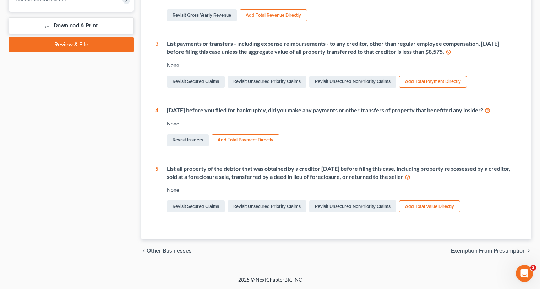
click at [155, 249] on span "Other Businesses" at bounding box center [168, 251] width 45 height 6
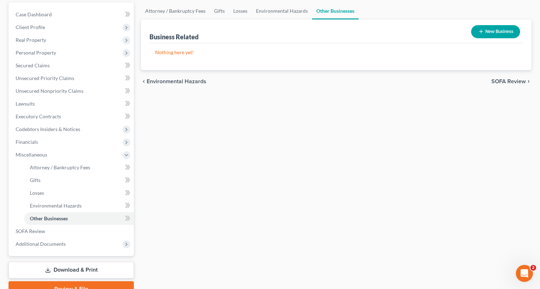
scroll to position [71, 0]
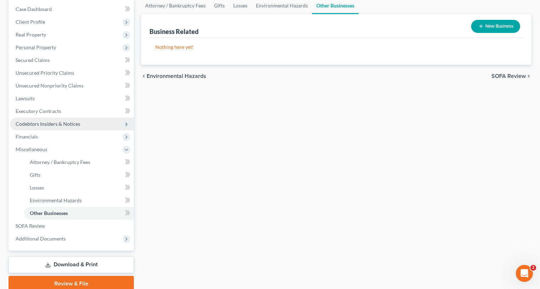
click at [76, 121] on span "Codebtors Insiders & Notices" at bounding box center [48, 124] width 65 height 6
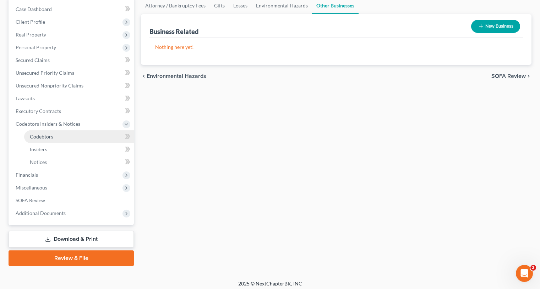
click at [49, 135] on span "Codebtors" at bounding box center [41, 137] width 23 height 6
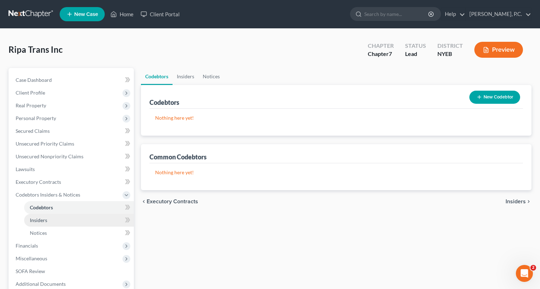
click at [42, 221] on span "Insiders" at bounding box center [38, 220] width 17 height 6
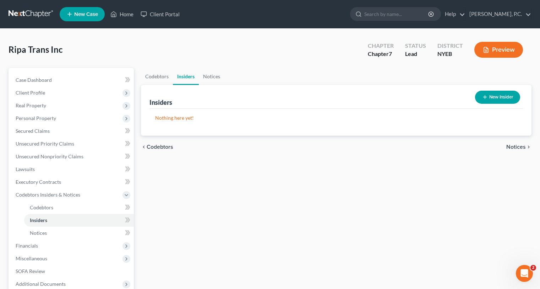
click at [413, 98] on icon "button" at bounding box center [485, 97] width 6 height 6
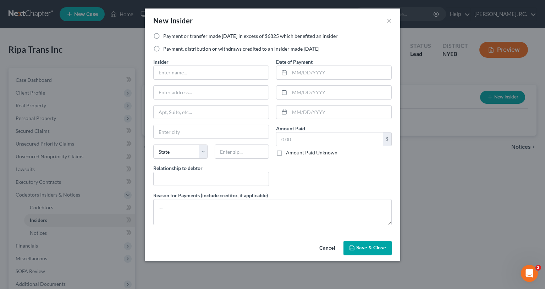
click at [331, 246] on button "Cancel" at bounding box center [327, 249] width 27 height 14
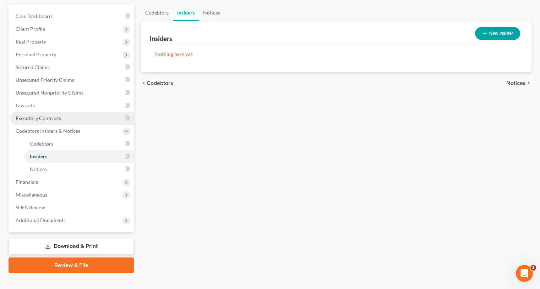
scroll to position [75, 0]
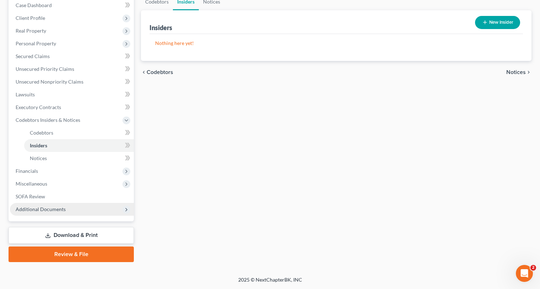
click at [50, 208] on span "Additional Documents" at bounding box center [41, 209] width 50 height 6
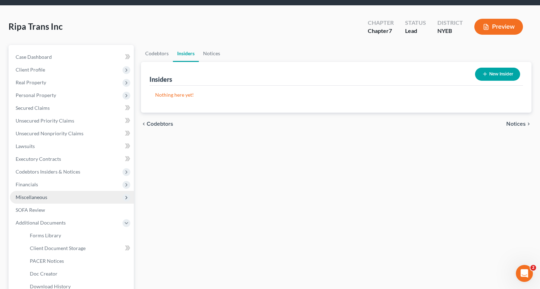
scroll to position [35, 0]
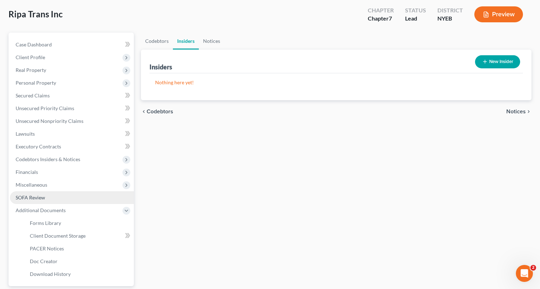
click at [19, 198] on span "SOFA Review" at bounding box center [30, 198] width 29 height 6
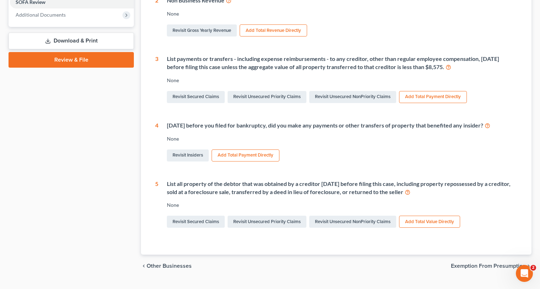
scroll to position [247, 0]
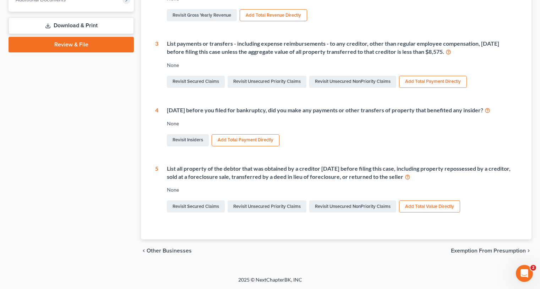
click at [413, 251] on span "Exemption from Presumption" at bounding box center [487, 251] width 75 height 6
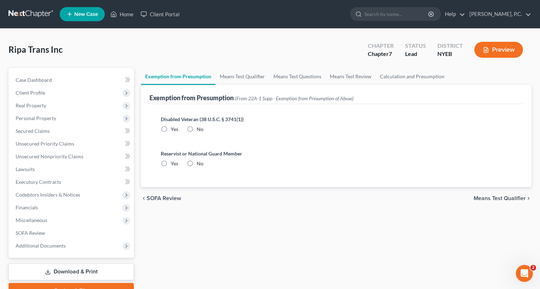
click at [413, 197] on span "Means Test Qualifier" at bounding box center [499, 199] width 52 height 6
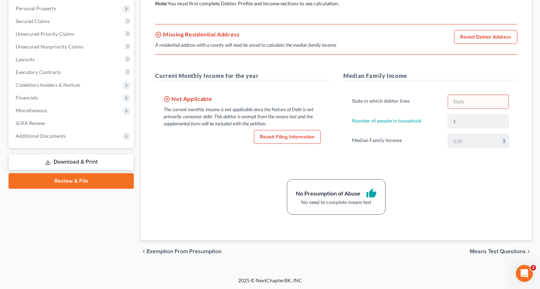
scroll to position [111, 0]
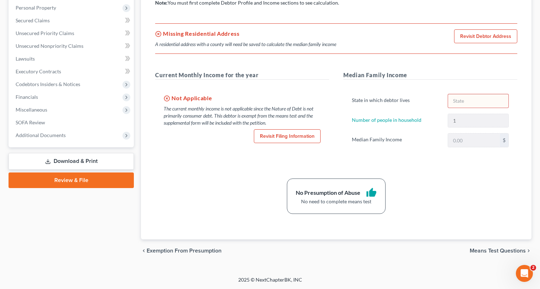
click at [164, 252] on span "Exemption from Presumption" at bounding box center [183, 251] width 75 height 6
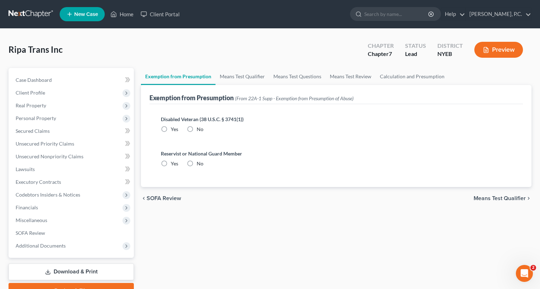
click at [171, 204] on div "chevron_left SOFA Review Means Test Qualifier chevron_right" at bounding box center [336, 198] width 390 height 23
click at [164, 199] on span "SOFA Review" at bounding box center [163, 199] width 34 height 6
